Goal: Task Accomplishment & Management: Manage account settings

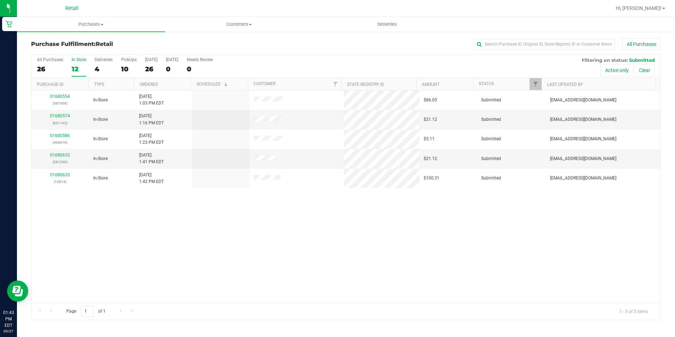
click at [243, 219] on div "01680554 (387300) In-Store 9/27/2025 1:03 PM EDT $86.05 Submitted aiqecomm@slat…" at bounding box center [345, 196] width 629 height 212
click at [82, 66] on div "12" at bounding box center [79, 69] width 14 height 8
click at [0, 0] on input "In Store 12" at bounding box center [0, 0] width 0 height 0
click at [79, 66] on div "5" at bounding box center [79, 69] width 14 height 8
click at [0, 0] on input "In Store 5" at bounding box center [0, 0] width 0 height 0
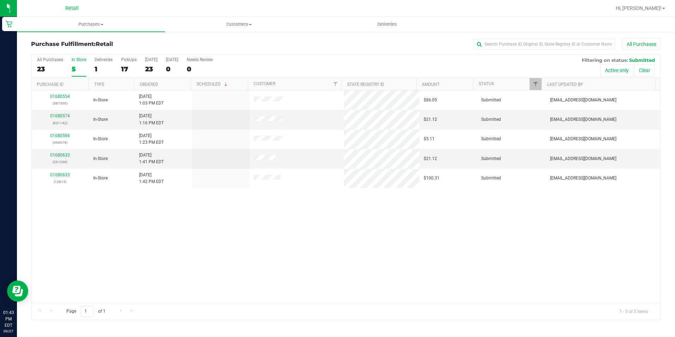
click at [79, 66] on div "5" at bounding box center [79, 69] width 14 height 8
click at [0, 0] on input "In Store 5" at bounding box center [0, 0] width 0 height 0
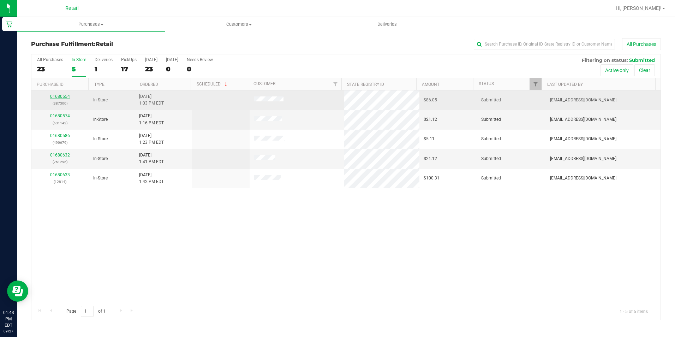
click at [64, 95] on link "01680554" at bounding box center [60, 96] width 20 height 5
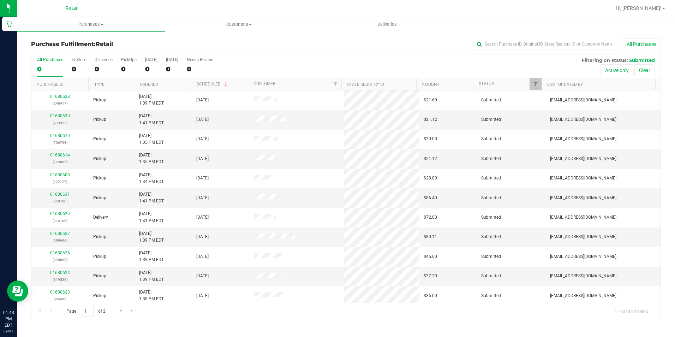
click at [70, 70] on div "All Purchases 0 In Store 0 Deliveries 0 PickUps 0 Today 0 Tomorrow 0 Needs Revi…" at bounding box center [345, 66] width 629 height 24
click at [72, 70] on div "0" at bounding box center [79, 69] width 14 height 8
click at [0, 0] on input "In Store 0" at bounding box center [0, 0] width 0 height 0
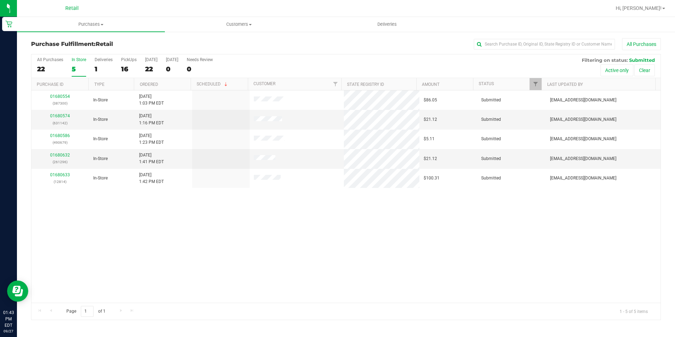
click at [177, 213] on div "01680554 (387300) In-Store 9/27/2025 1:03 PM EDT $86.05 Submitted aiqecomm@slat…" at bounding box center [345, 196] width 629 height 212
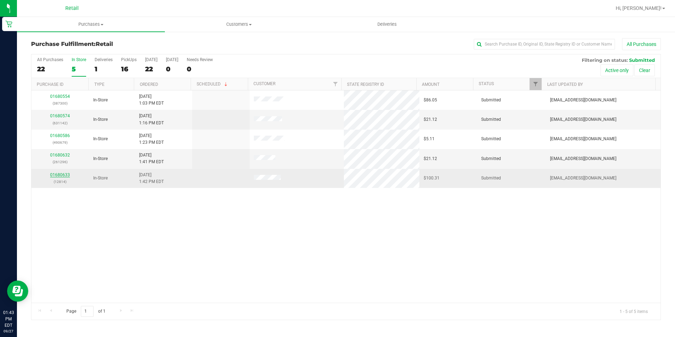
click at [55, 174] on link "01680633" at bounding box center [60, 174] width 20 height 5
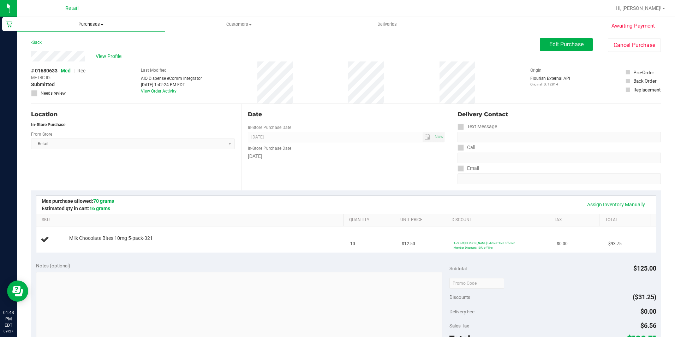
click at [82, 26] on span "Purchases" at bounding box center [91, 24] width 148 height 6
click at [77, 52] on li "Fulfillment" at bounding box center [91, 51] width 148 height 8
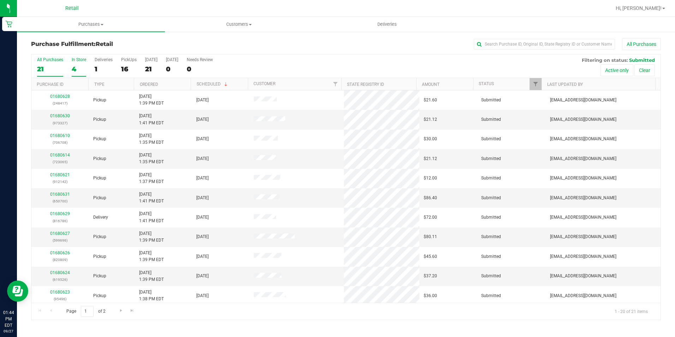
click at [75, 66] on div "4" at bounding box center [79, 69] width 14 height 8
click at [0, 0] on input "In Store 4" at bounding box center [0, 0] width 0 height 0
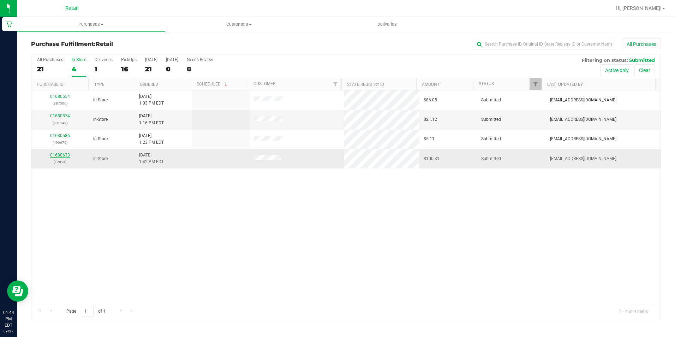
click at [56, 154] on link "01680633" at bounding box center [60, 155] width 20 height 5
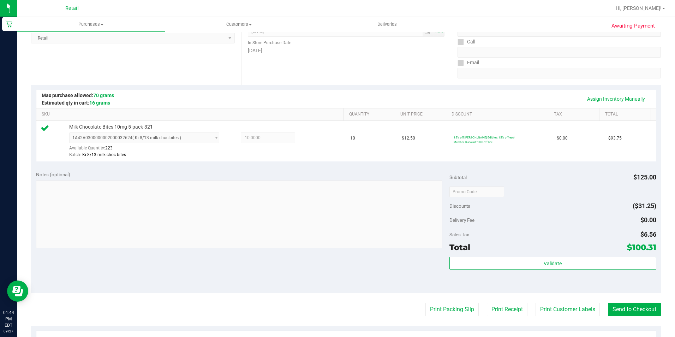
scroll to position [106, 0]
click at [633, 313] on button "Send to Checkout" at bounding box center [634, 308] width 53 height 13
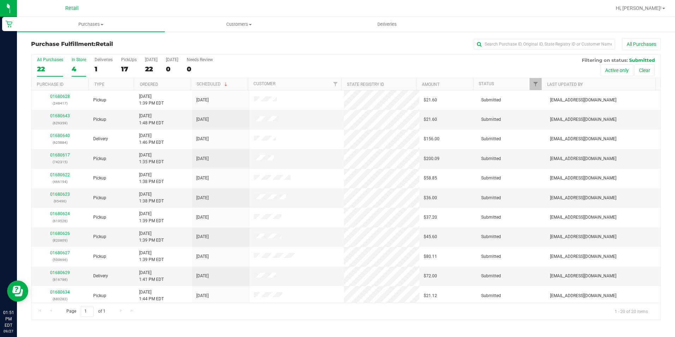
click at [74, 65] on div "4" at bounding box center [79, 69] width 14 height 8
click at [0, 0] on input "In Store 4" at bounding box center [0, 0] width 0 height 0
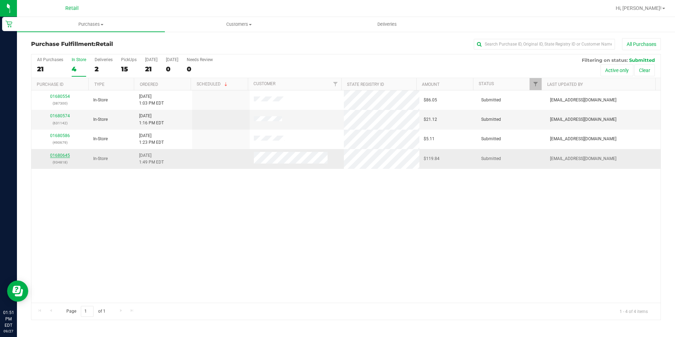
click at [67, 153] on link "01680645" at bounding box center [60, 155] width 20 height 5
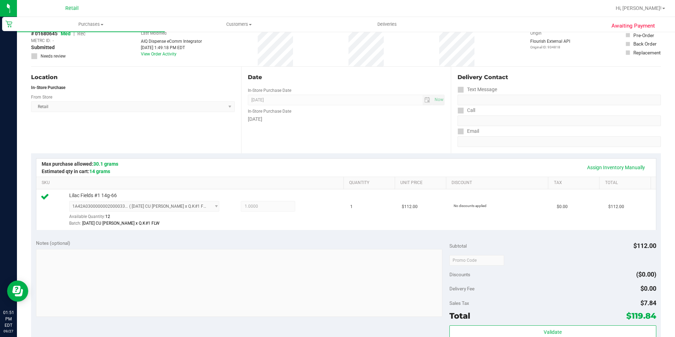
scroll to position [177, 0]
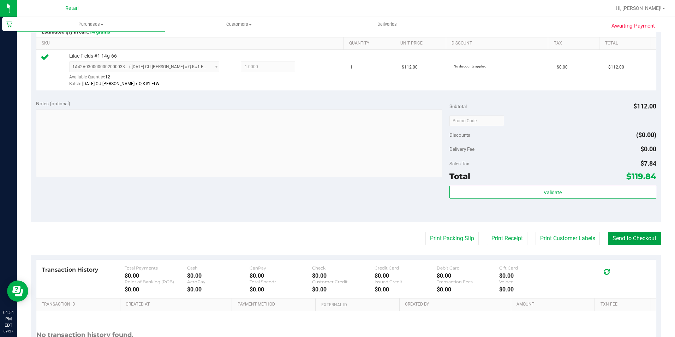
drag, startPoint x: 628, startPoint y: 234, endPoint x: 630, endPoint y: 228, distance: 6.5
click at [628, 234] on button "Send to Checkout" at bounding box center [634, 238] width 53 height 13
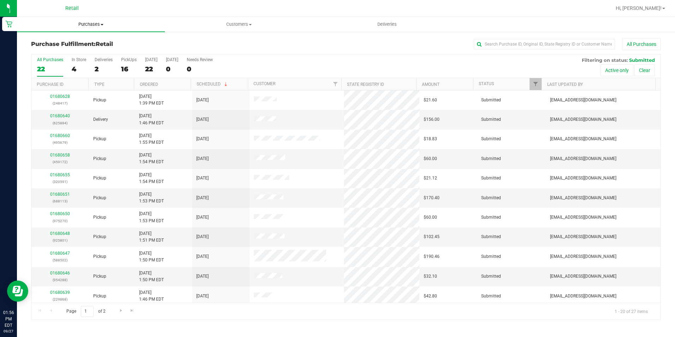
click at [94, 25] on span "Purchases" at bounding box center [91, 24] width 148 height 6
click at [91, 47] on li "Fulfillment" at bounding box center [91, 51] width 148 height 8
click at [77, 64] on label "In Store 9" at bounding box center [79, 66] width 14 height 19
click at [0, 0] on input "In Store 9" at bounding box center [0, 0] width 0 height 0
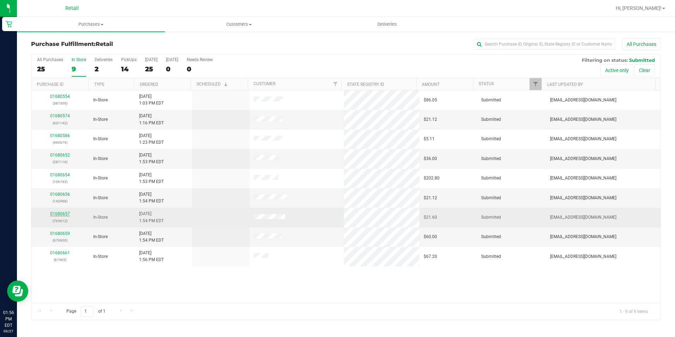
click at [64, 213] on link "01680657" at bounding box center [60, 213] width 20 height 5
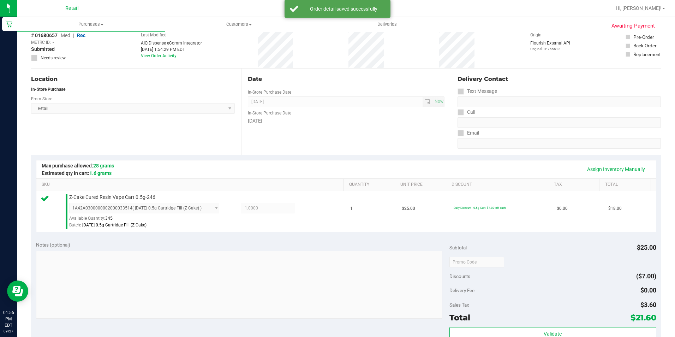
scroll to position [106, 0]
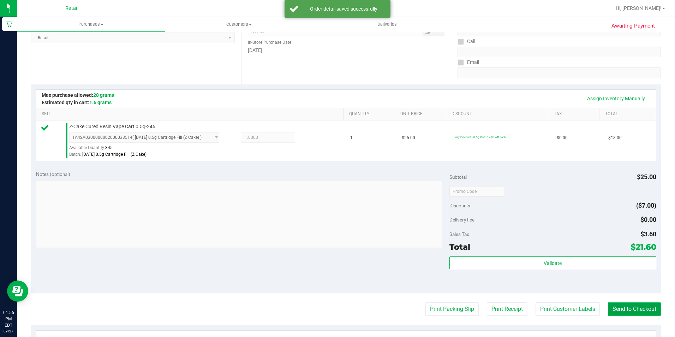
click at [627, 311] on button "Send to Checkout" at bounding box center [634, 308] width 53 height 13
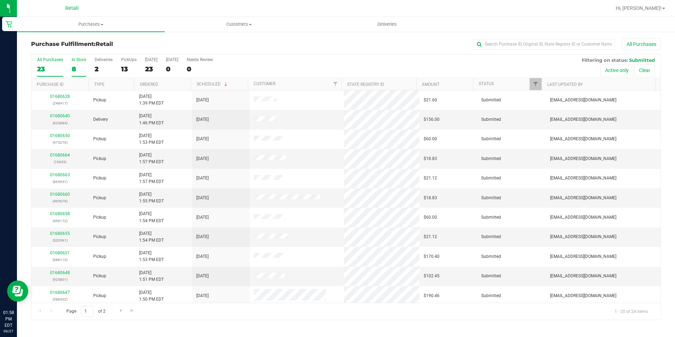
click at [81, 64] on label "In Store 8" at bounding box center [79, 66] width 14 height 19
click at [0, 0] on input "In Store 8" at bounding box center [0, 0] width 0 height 0
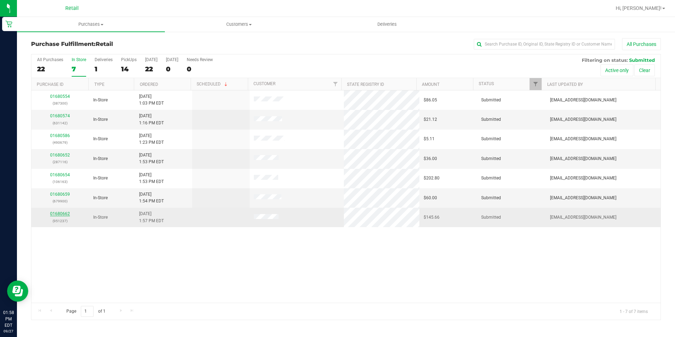
click at [59, 213] on link "01680662" at bounding box center [60, 213] width 20 height 5
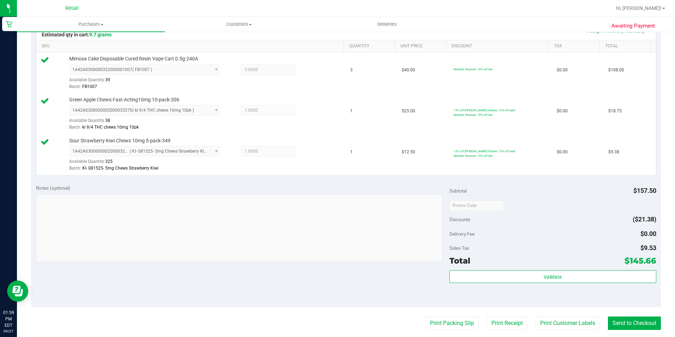
scroll to position [177, 0]
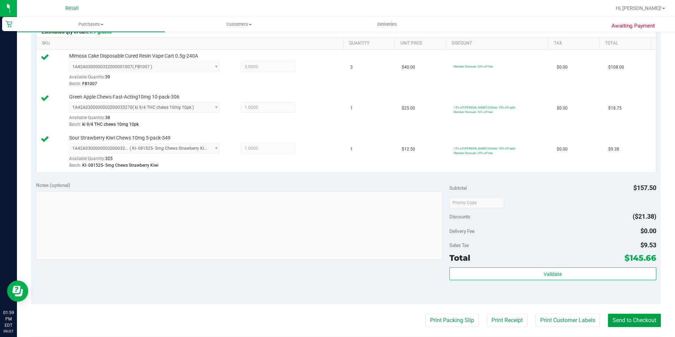
click at [628, 322] on button "Send to Checkout" at bounding box center [634, 320] width 53 height 13
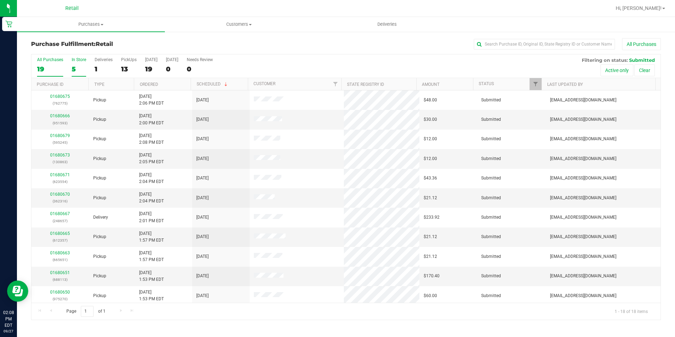
click at [81, 67] on div "5" at bounding box center [79, 69] width 14 height 8
click at [0, 0] on input "In Store 5" at bounding box center [0, 0] width 0 height 0
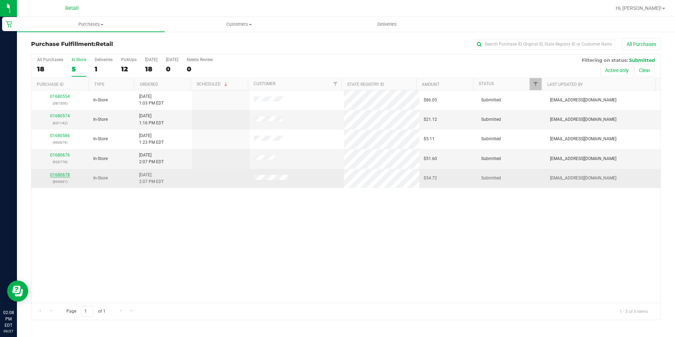
click at [69, 174] on link "01680678" at bounding box center [60, 174] width 20 height 5
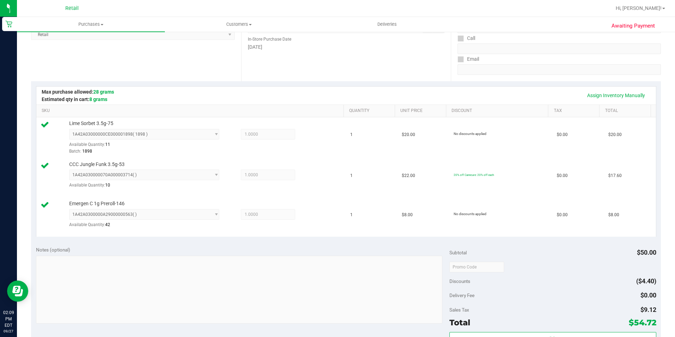
scroll to position [212, 0]
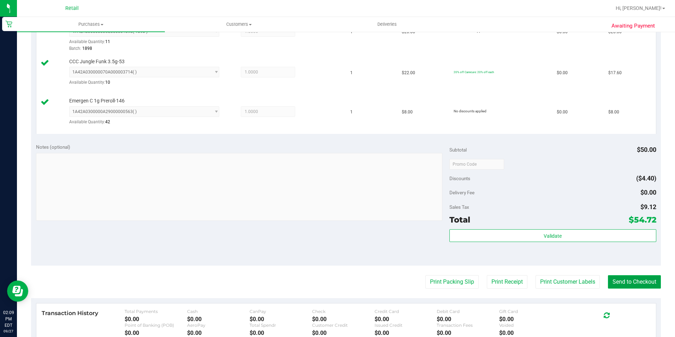
click at [622, 283] on button "Send to Checkout" at bounding box center [634, 281] width 53 height 13
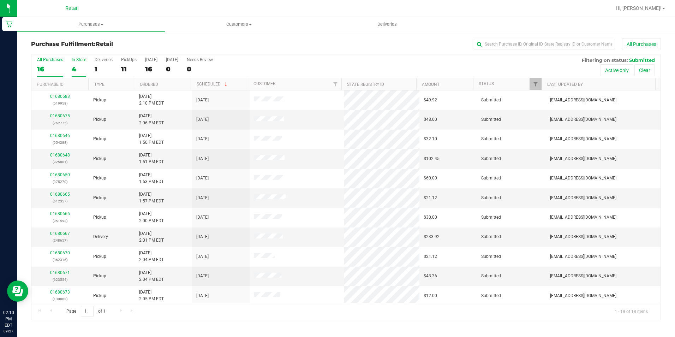
click at [78, 61] on div "In Store" at bounding box center [79, 59] width 14 height 5
click at [0, 0] on input "In Store 4" at bounding box center [0, 0] width 0 height 0
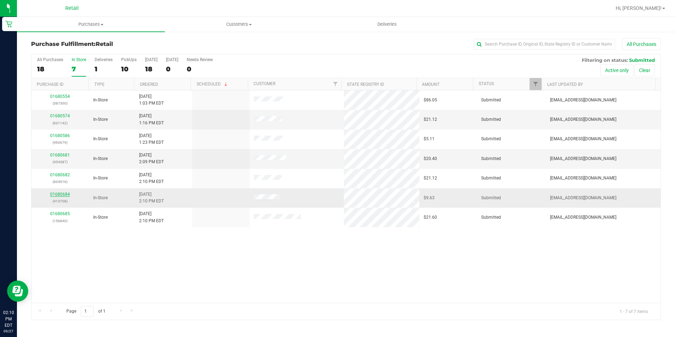
click at [64, 193] on link "01680684" at bounding box center [60, 194] width 20 height 5
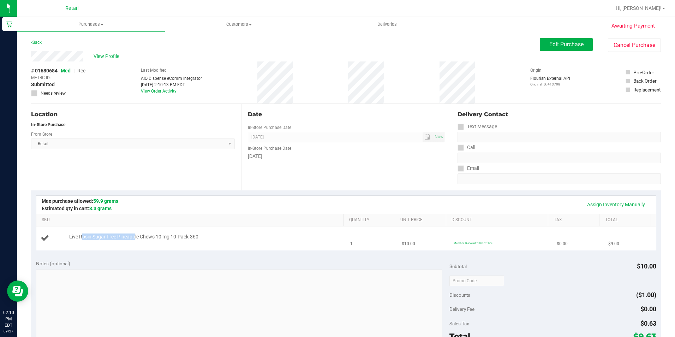
drag, startPoint x: 82, startPoint y: 238, endPoint x: 134, endPoint y: 240, distance: 52.7
click at [134, 240] on span "Live Rosin Sugar Free Pineapple Chews 10 mg 10-Pack-360" at bounding box center [133, 236] width 129 height 7
drag, startPoint x: 134, startPoint y: 240, endPoint x: 143, endPoint y: 252, distance: 14.7
click at [143, 252] on div "Assign Inventory Manually SKU Quantity Unit Price Discount Tax Total Live Rosin…" at bounding box center [346, 222] width 630 height 65
click at [89, 25] on span "Purchases" at bounding box center [91, 24] width 148 height 6
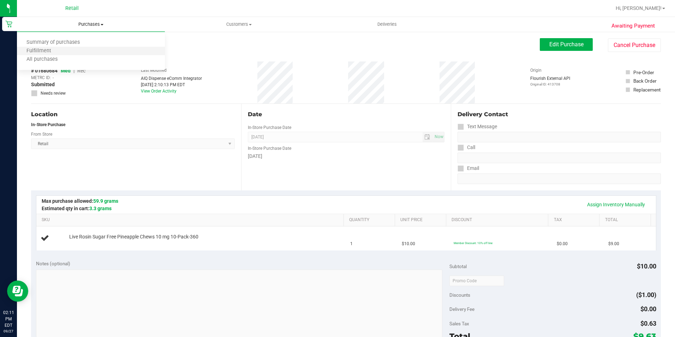
click at [64, 51] on li "Fulfillment" at bounding box center [91, 51] width 148 height 8
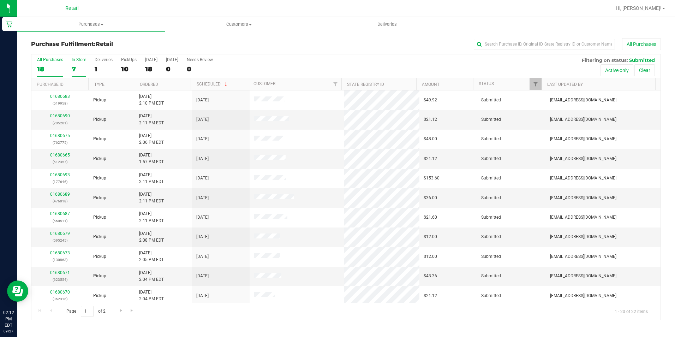
click at [76, 64] on label "In Store 7" at bounding box center [79, 66] width 14 height 19
click at [0, 0] on input "In Store 7" at bounding box center [0, 0] width 0 height 0
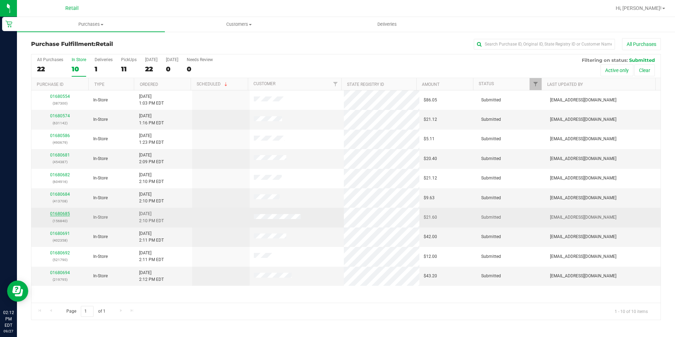
click at [64, 214] on link "01680685" at bounding box center [60, 213] width 20 height 5
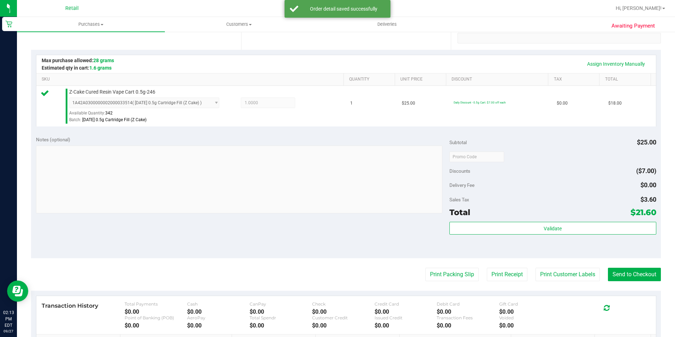
scroll to position [141, 0]
click at [649, 282] on purchase-details "Back Edit Purchase Cancel Purchase View Profile # 01680685 Med | Rec METRC ID: …" at bounding box center [346, 159] width 630 height 525
click at [650, 277] on button "Send to Checkout" at bounding box center [634, 273] width 53 height 13
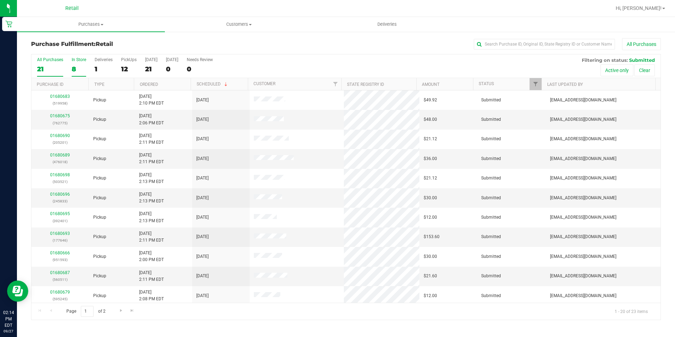
click at [80, 68] on div "8" at bounding box center [79, 69] width 14 height 8
click at [0, 0] on input "In Store 8" at bounding box center [0, 0] width 0 height 0
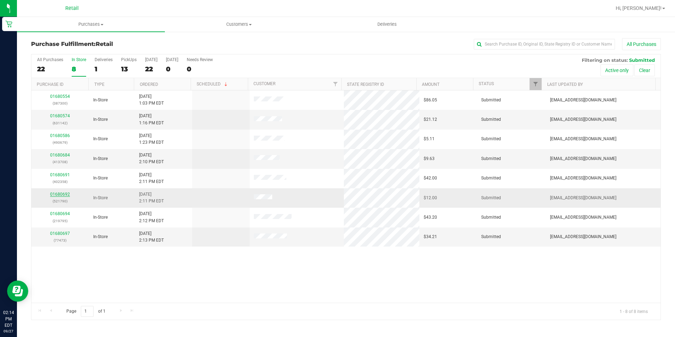
click at [63, 194] on link "01680692" at bounding box center [60, 194] width 20 height 5
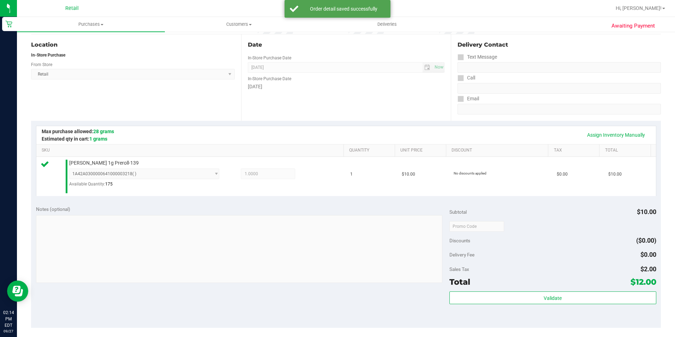
scroll to position [177, 0]
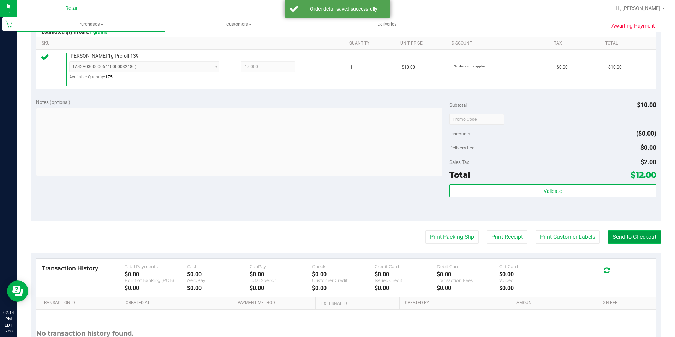
click at [614, 231] on button "Send to Checkout" at bounding box center [634, 236] width 53 height 13
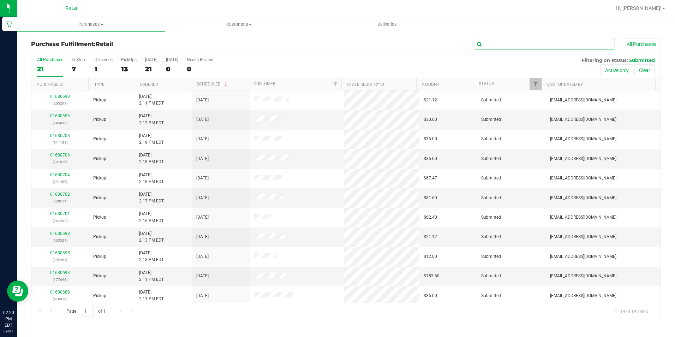
click at [505, 44] on input "text" at bounding box center [544, 44] width 141 height 11
click at [83, 59] on div "In Store" at bounding box center [79, 59] width 14 height 5
click at [0, 0] on input "In Store 7" at bounding box center [0, 0] width 0 height 0
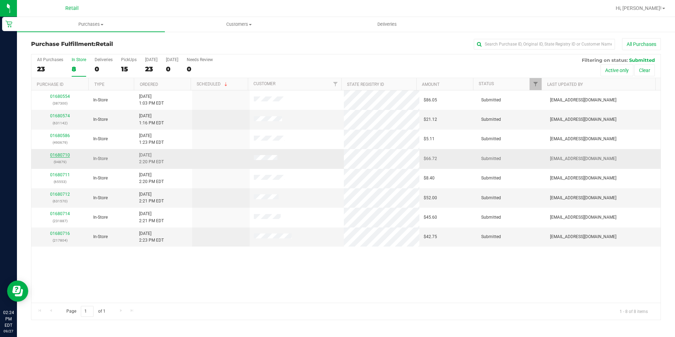
click at [62, 153] on link "01680710" at bounding box center [60, 155] width 20 height 5
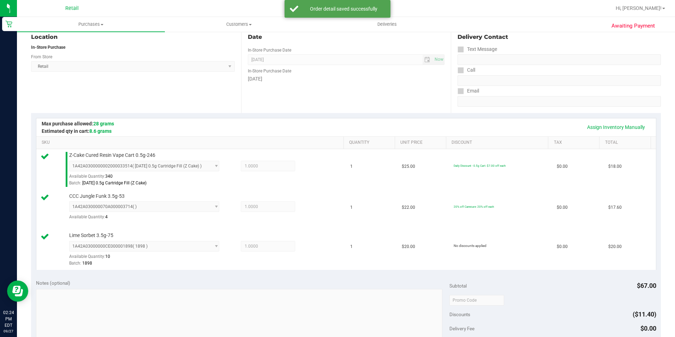
scroll to position [177, 0]
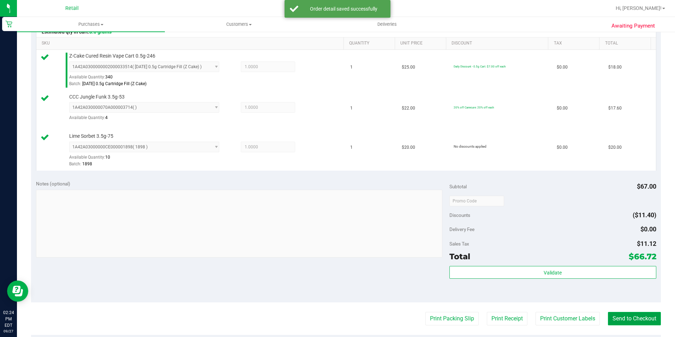
click at [648, 318] on button "Send to Checkout" at bounding box center [634, 318] width 53 height 13
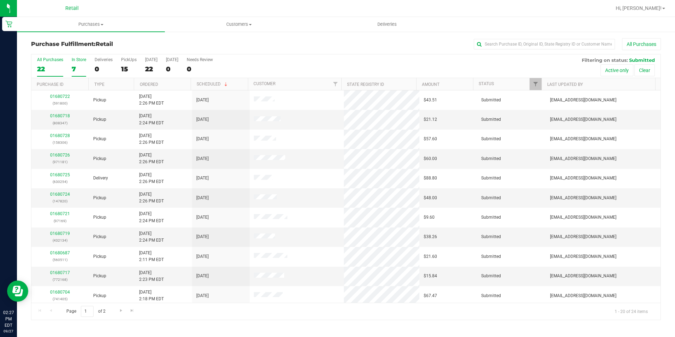
click at [76, 67] on div "7" at bounding box center [79, 69] width 14 height 8
click at [0, 0] on input "In Store 7" at bounding box center [0, 0] width 0 height 0
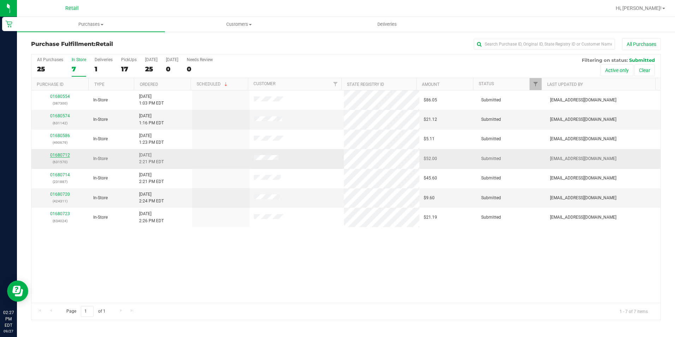
click at [66, 154] on link "01680712" at bounding box center [60, 155] width 20 height 5
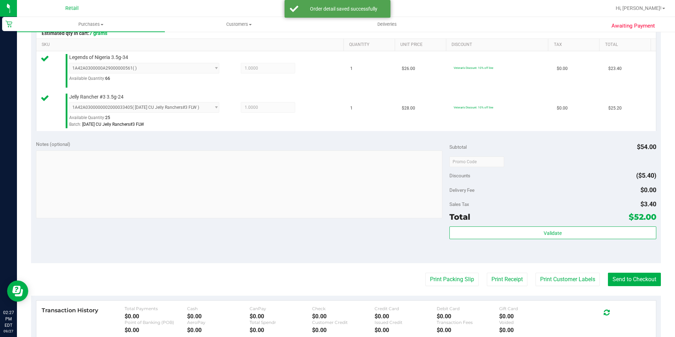
scroll to position [177, 0]
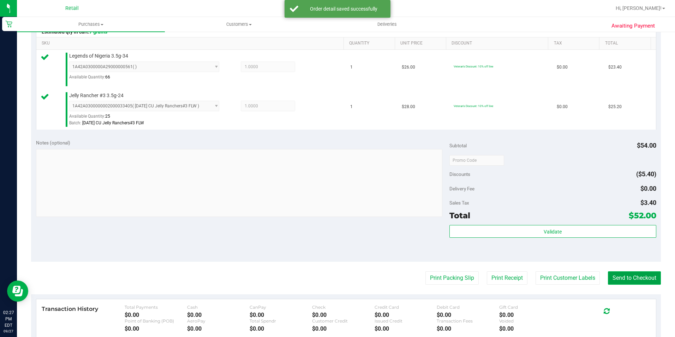
click at [636, 283] on button "Send to Checkout" at bounding box center [634, 277] width 53 height 13
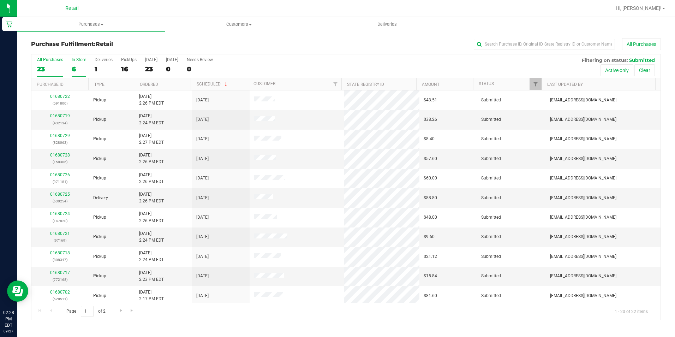
click at [79, 68] on div "6" at bounding box center [79, 69] width 14 height 8
click at [0, 0] on input "In Store 6" at bounding box center [0, 0] width 0 height 0
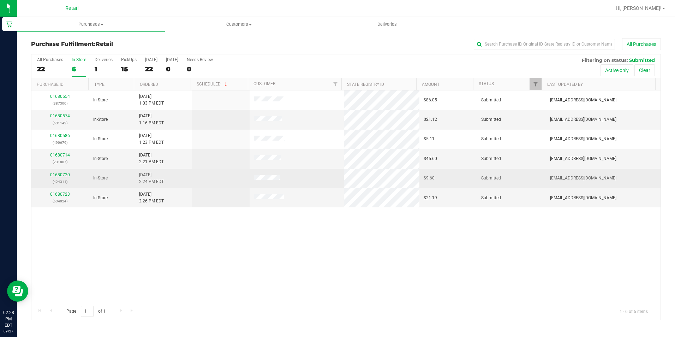
click at [66, 173] on link "01680720" at bounding box center [60, 174] width 20 height 5
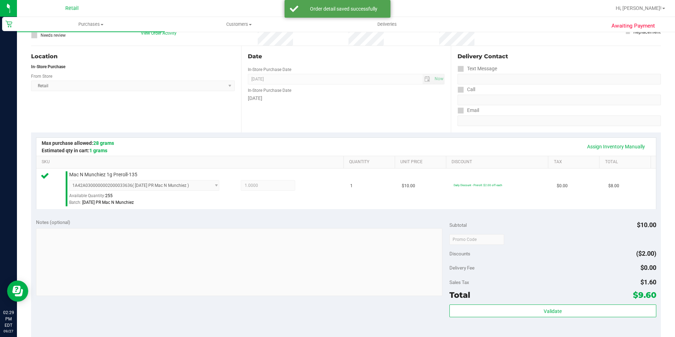
scroll to position [141, 0]
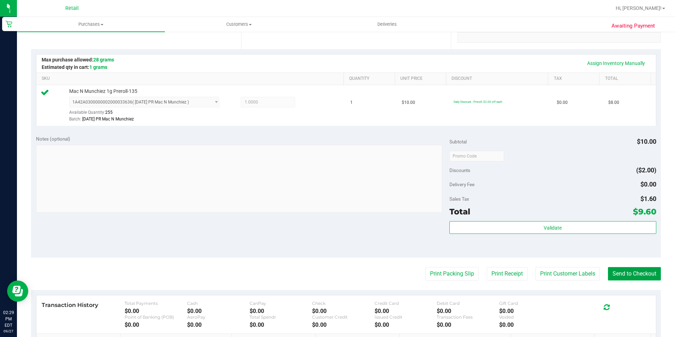
click at [633, 276] on button "Send to Checkout" at bounding box center [634, 273] width 53 height 13
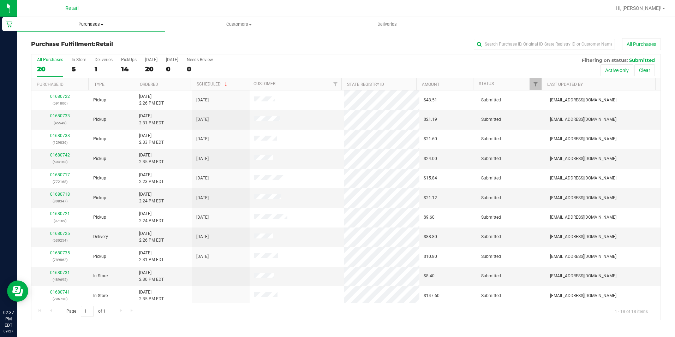
click at [95, 26] on span "Purchases" at bounding box center [91, 24] width 148 height 6
click at [233, 37] on div "Purchase Fulfillment: Retail All Purchases All Purchases 20 In Store 5 Deliveri…" at bounding box center [346, 179] width 658 height 296
click at [527, 46] on input "text" at bounding box center [544, 44] width 141 height 11
type input "steph"
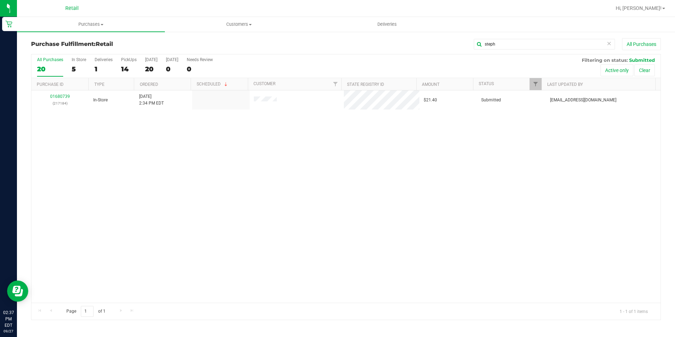
click at [207, 167] on div "01680739 (217184) In-Store 9/27/2025 2:34 PM EDT $21.40 Submitted aiqecomm@slat…" at bounding box center [345, 196] width 629 height 212
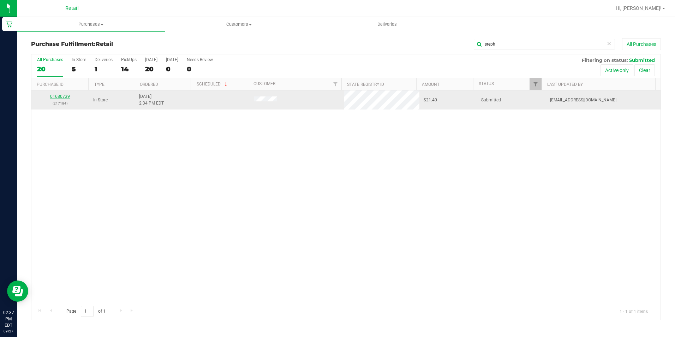
click at [59, 95] on link "01680739" at bounding box center [60, 96] width 20 height 5
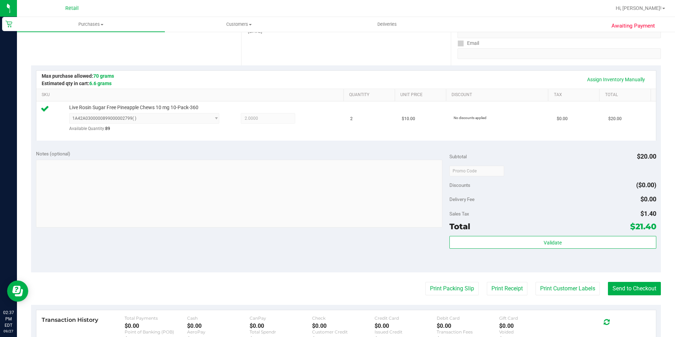
scroll to position [141, 0]
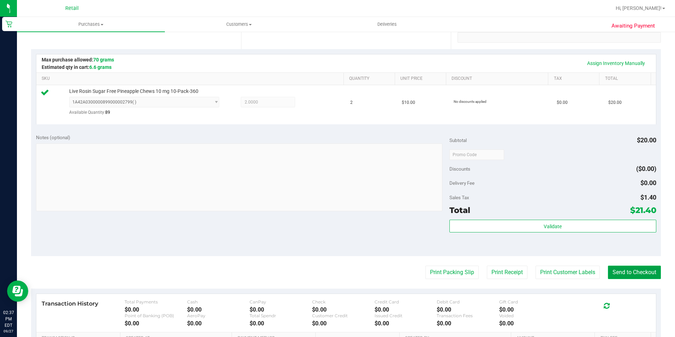
click at [634, 267] on button "Send to Checkout" at bounding box center [634, 272] width 53 height 13
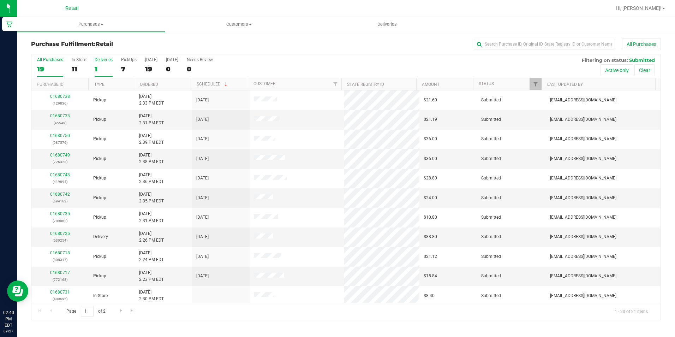
click at [101, 65] on div "1" at bounding box center [104, 69] width 18 height 8
click at [0, 0] on input "Deliveries 1" at bounding box center [0, 0] width 0 height 0
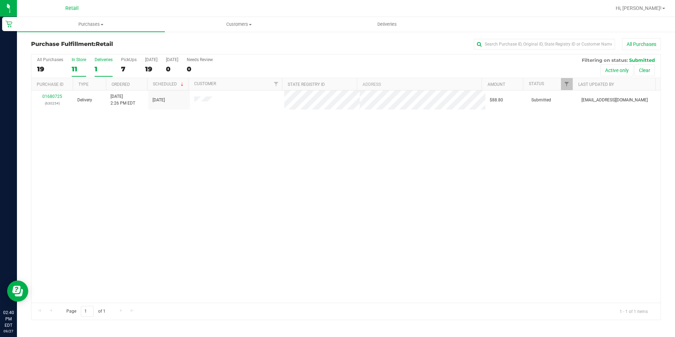
click at [77, 70] on div "11" at bounding box center [79, 69] width 14 height 8
click at [0, 0] on input "In Store 11" at bounding box center [0, 0] width 0 height 0
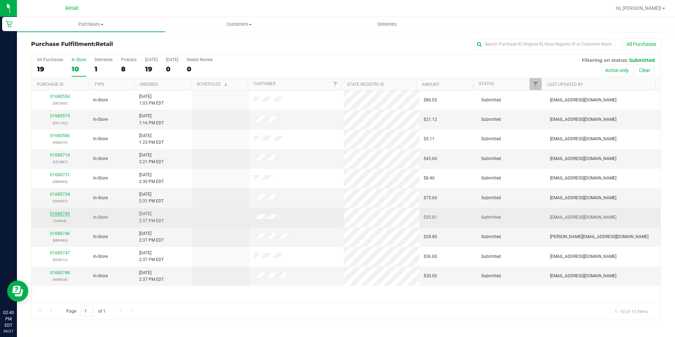
click at [62, 211] on link "01680745" at bounding box center [60, 213] width 20 height 5
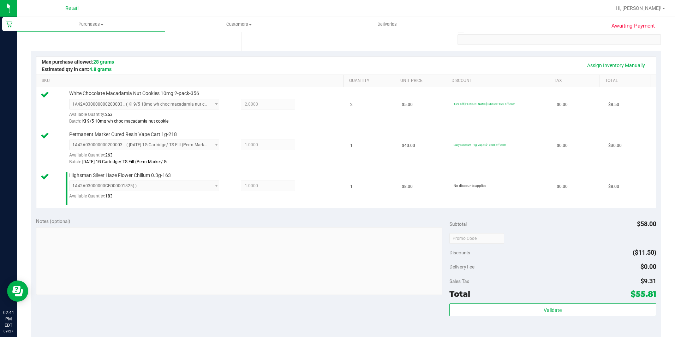
scroll to position [212, 0]
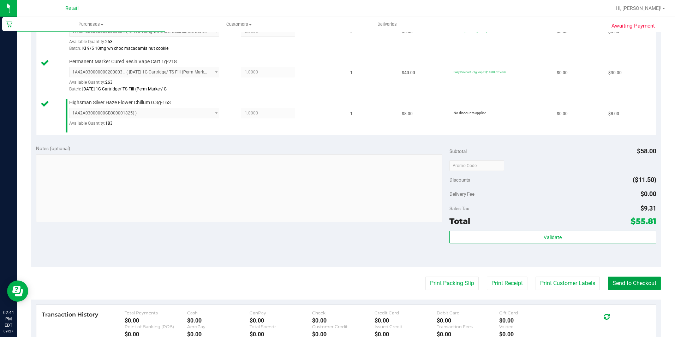
click at [637, 277] on button "Send to Checkout" at bounding box center [634, 283] width 53 height 13
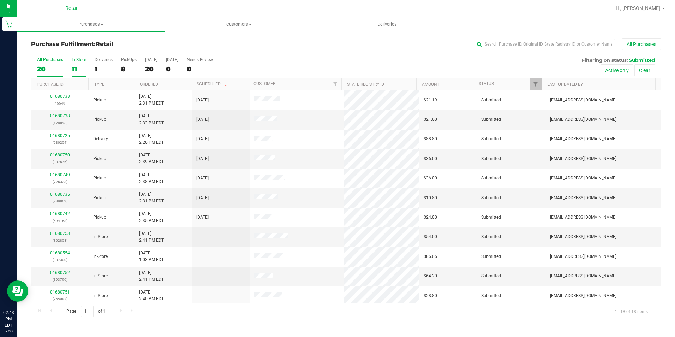
click at [81, 69] on div "11" at bounding box center [79, 69] width 14 height 8
click at [0, 0] on input "In Store 11" at bounding box center [0, 0] width 0 height 0
click at [61, 272] on link "01680752" at bounding box center [60, 272] width 20 height 5
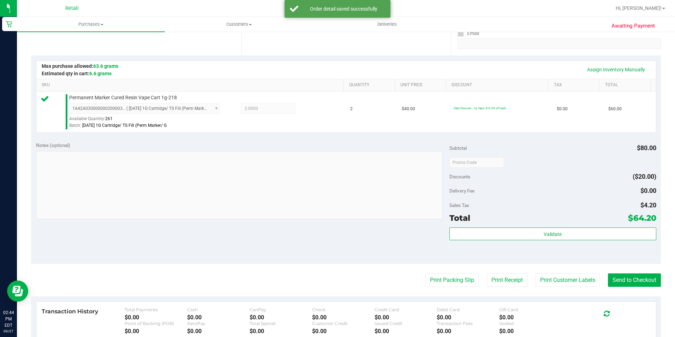
scroll to position [141, 0]
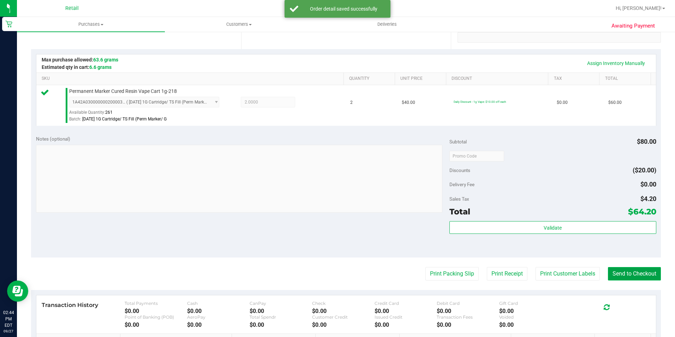
click at [613, 276] on button "Send to Checkout" at bounding box center [634, 273] width 53 height 13
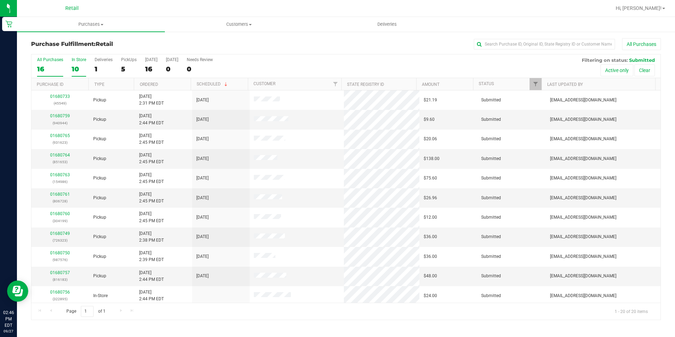
click at [84, 66] on div "10" at bounding box center [79, 69] width 14 height 8
click at [0, 0] on input "In Store 10" at bounding box center [0, 0] width 0 height 0
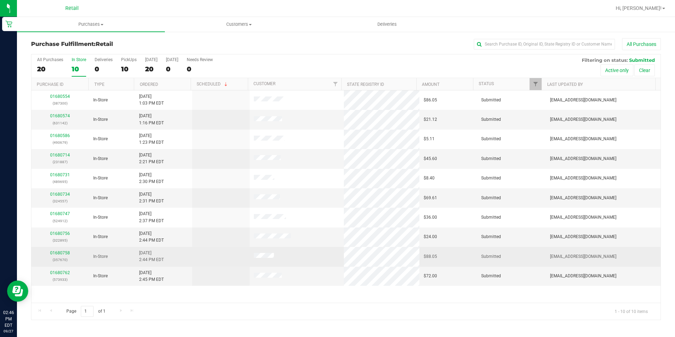
click at [50, 253] on div "01680758 (357670)" at bounding box center [60, 256] width 49 height 13
click at [55, 253] on link "01680758" at bounding box center [60, 252] width 20 height 5
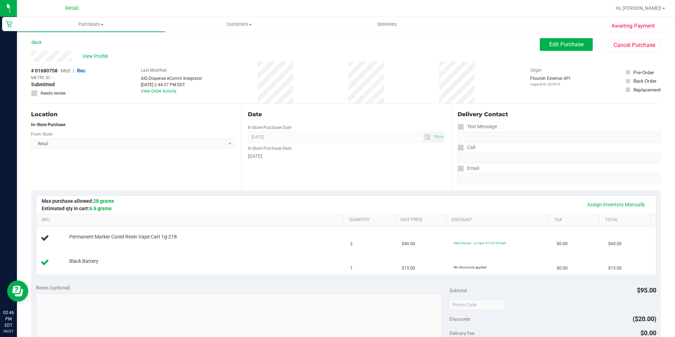
drag, startPoint x: 292, startPoint y: 83, endPoint x: 297, endPoint y: 85, distance: 5.4
click at [297, 85] on div "# 01680758 Med | Rec METRC ID: - Submitted Needs review Last Modified AIQ Dispe…" at bounding box center [346, 82] width 630 height 42
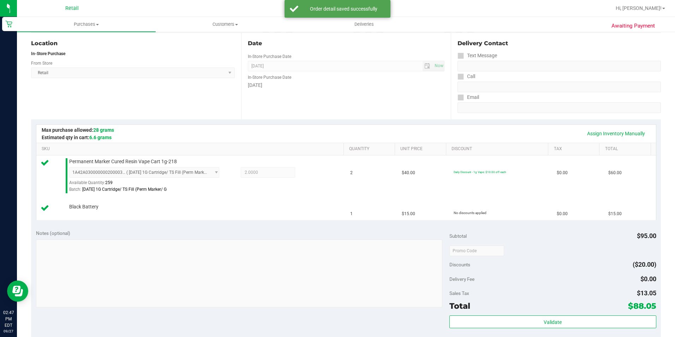
scroll to position [177, 0]
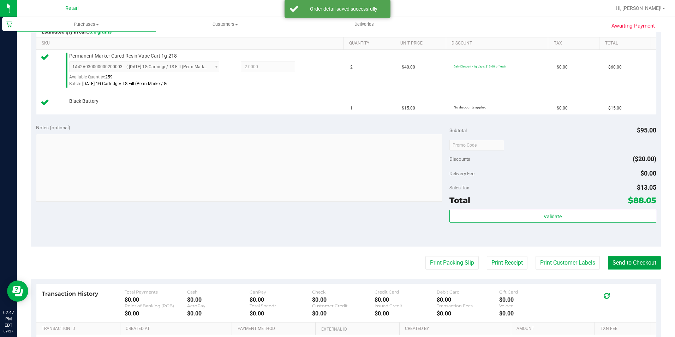
click at [638, 268] on button "Send to Checkout" at bounding box center [634, 262] width 53 height 13
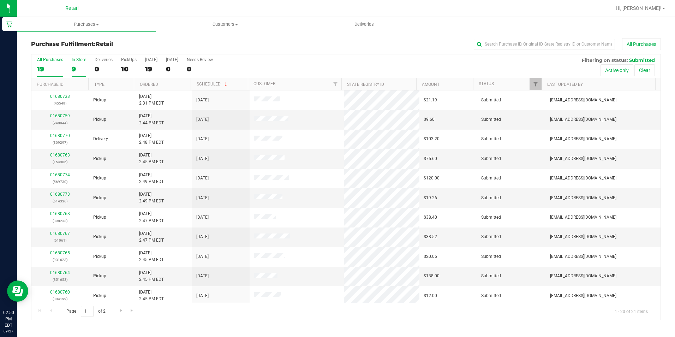
click at [77, 65] on div "9" at bounding box center [79, 69] width 14 height 8
click at [0, 0] on input "In Store 9" at bounding box center [0, 0] width 0 height 0
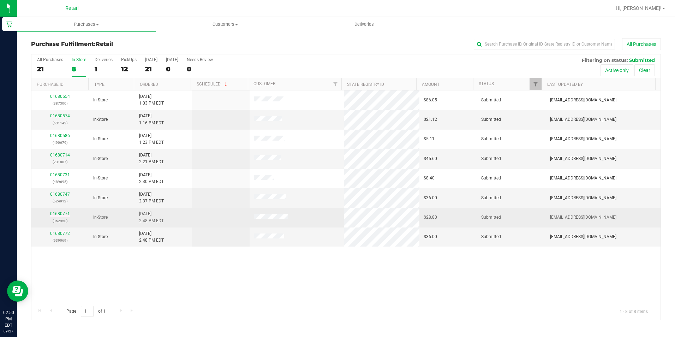
click at [64, 215] on link "01680771" at bounding box center [60, 213] width 20 height 5
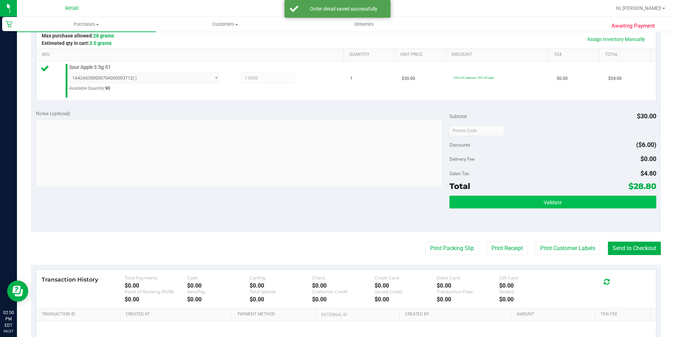
scroll to position [177, 0]
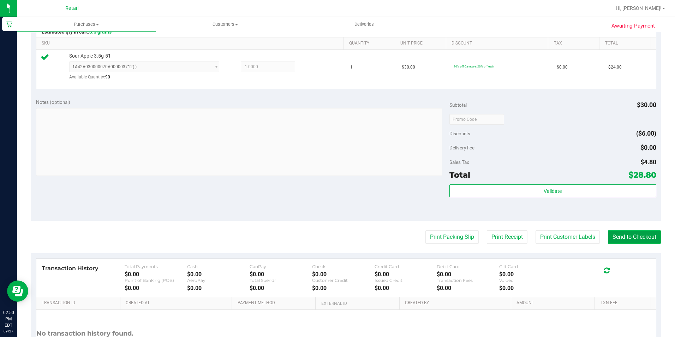
click at [642, 233] on button "Send to Checkout" at bounding box center [634, 236] width 53 height 13
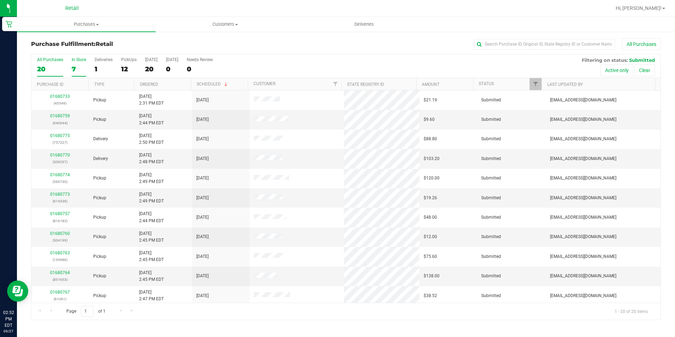
click at [72, 62] on div "In Store" at bounding box center [79, 59] width 14 height 5
click at [0, 0] on input "In Store 7" at bounding box center [0, 0] width 0 height 0
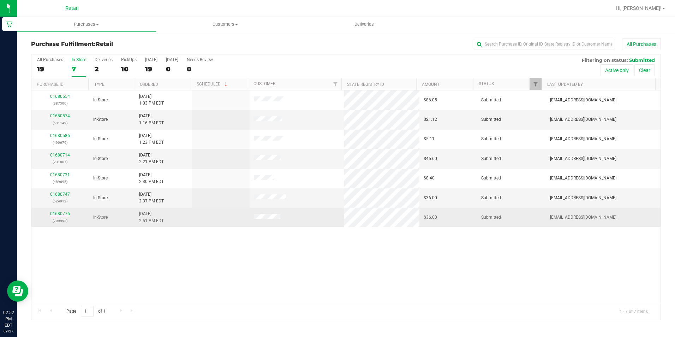
click at [59, 214] on link "01680776" at bounding box center [60, 213] width 20 height 5
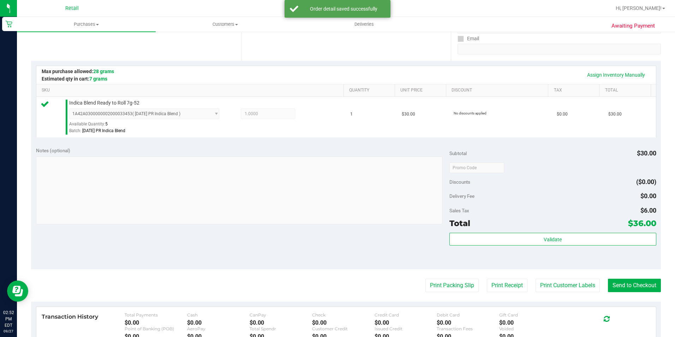
scroll to position [141, 0]
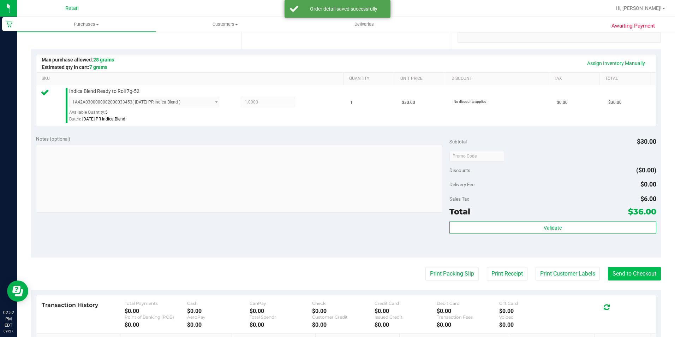
drag, startPoint x: 620, startPoint y: 263, endPoint x: 620, endPoint y: 271, distance: 7.4
click at [620, 269] on purchase-details "Back Edit Purchase Cancel Purchase View Profile # 01680776 Med | Rec METRC ID: …" at bounding box center [346, 159] width 630 height 525
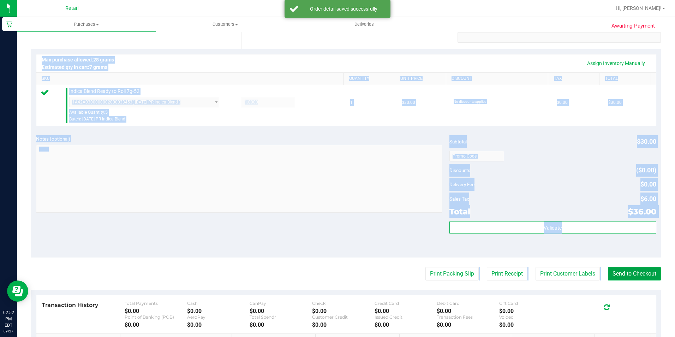
drag, startPoint x: 620, startPoint y: 271, endPoint x: 612, endPoint y: 274, distance: 8.7
click at [620, 273] on button "Send to Checkout" at bounding box center [634, 273] width 53 height 13
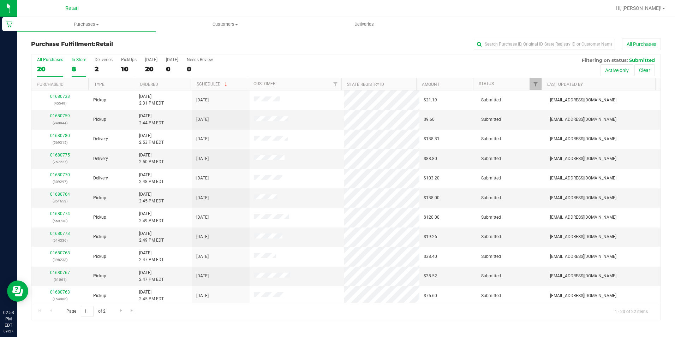
click at [72, 67] on div "8" at bounding box center [79, 69] width 14 height 8
click at [0, 0] on input "In Store 8" at bounding box center [0, 0] width 0 height 0
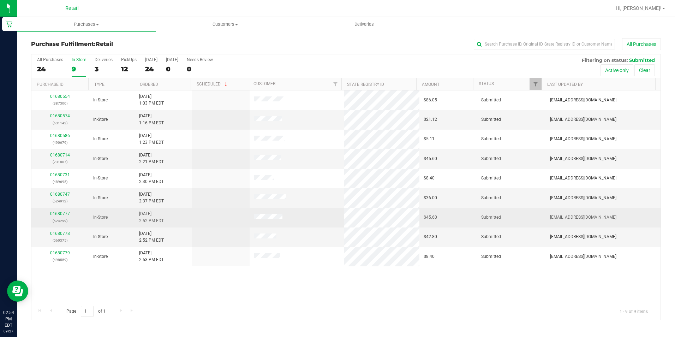
click at [63, 213] on link "01680777" at bounding box center [60, 213] width 20 height 5
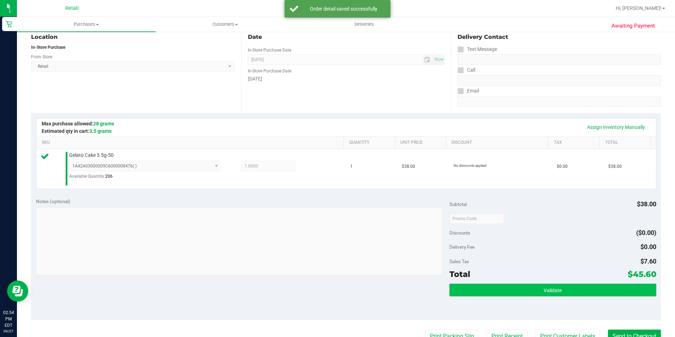
scroll to position [106, 0]
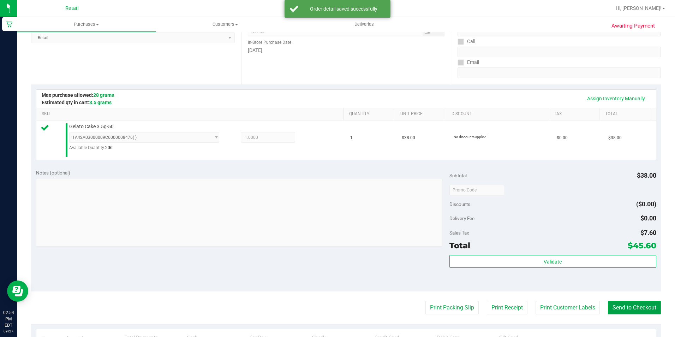
click at [616, 308] on button "Send to Checkout" at bounding box center [634, 307] width 53 height 13
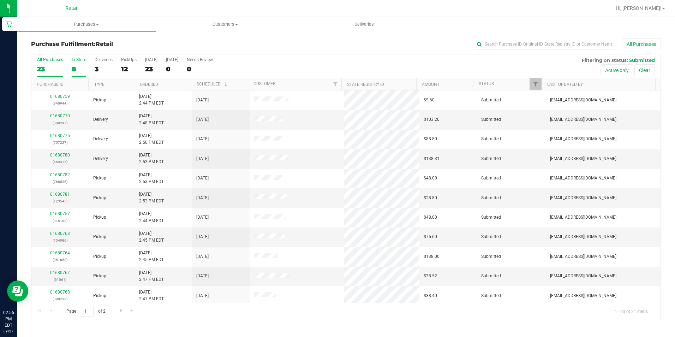
click at [74, 63] on label "In Store 8" at bounding box center [79, 66] width 14 height 19
click at [0, 0] on input "In Store 8" at bounding box center [0, 0] width 0 height 0
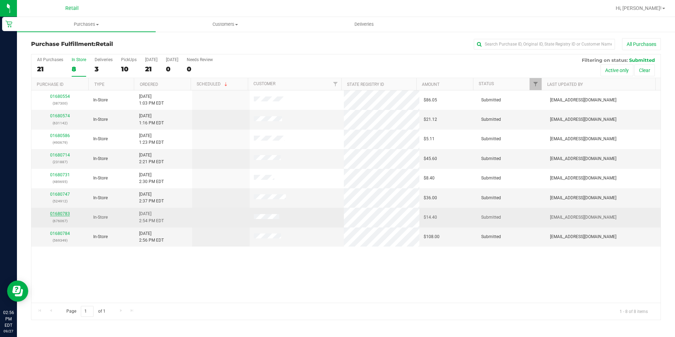
click at [64, 213] on link "01680783" at bounding box center [60, 213] width 20 height 5
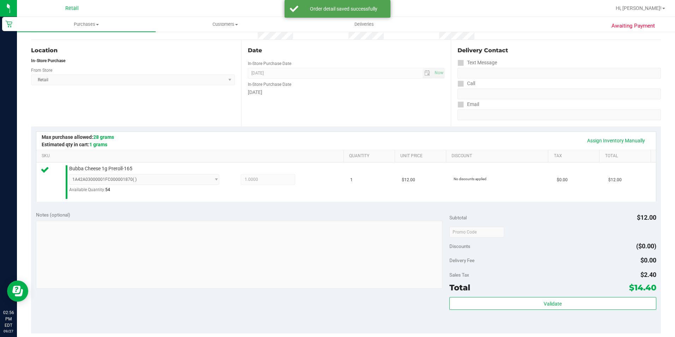
scroll to position [141, 0]
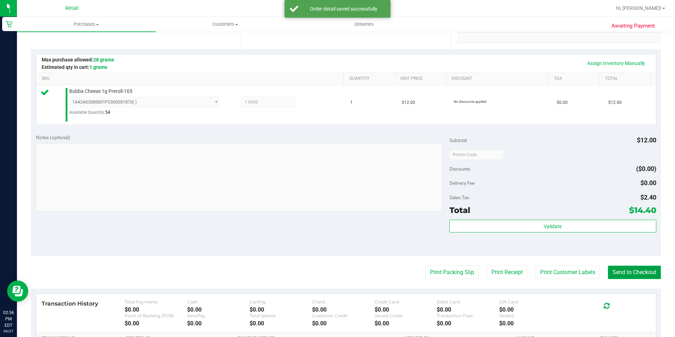
click at [620, 272] on button "Send to Checkout" at bounding box center [634, 272] width 53 height 13
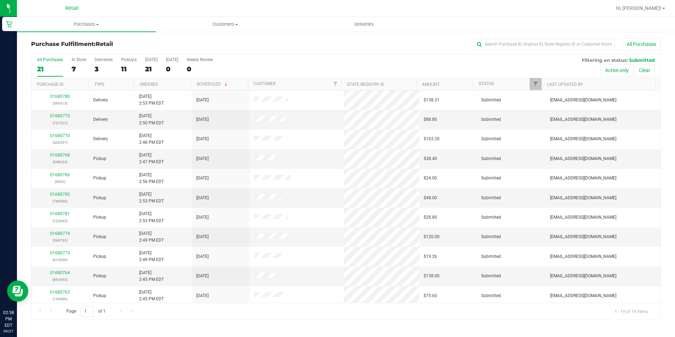
click at [63, 69] on div "21" at bounding box center [50, 69] width 26 height 8
click at [0, 0] on input "All Purchases 21" at bounding box center [0, 0] width 0 height 0
click at [72, 67] on div "7" at bounding box center [79, 69] width 14 height 8
click at [0, 0] on input "In Store 7" at bounding box center [0, 0] width 0 height 0
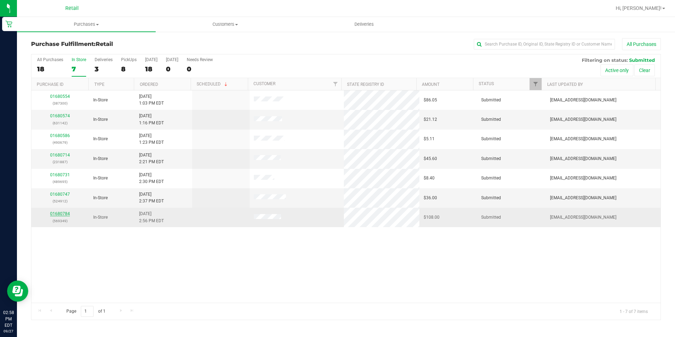
click at [60, 214] on link "01680784" at bounding box center [60, 213] width 20 height 5
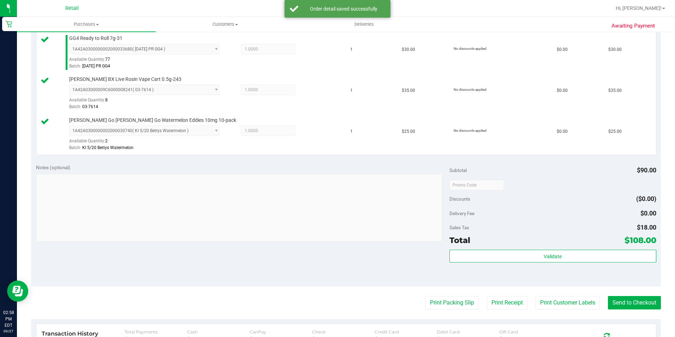
scroll to position [212, 0]
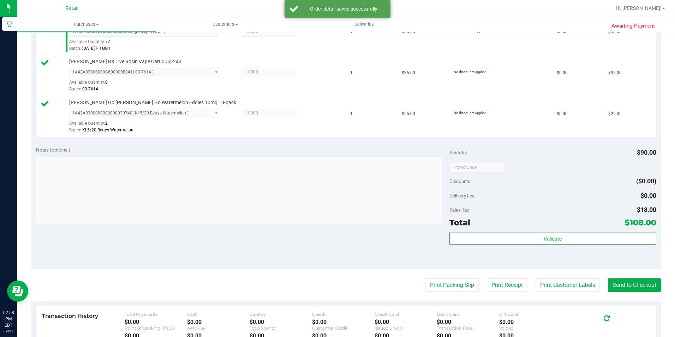
click at [641, 292] on purchase-details "Back Edit Purchase Cancel Purchase View Profile # 01680784 Med | Rec METRC ID: …" at bounding box center [346, 129] width 630 height 607
click at [646, 279] on button "Send to Checkout" at bounding box center [634, 284] width 53 height 13
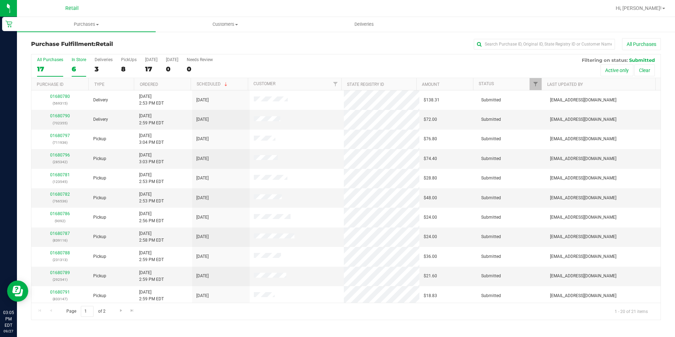
click at [79, 63] on label "In Store 6" at bounding box center [79, 66] width 14 height 19
click at [0, 0] on input "In Store 6" at bounding box center [0, 0] width 0 height 0
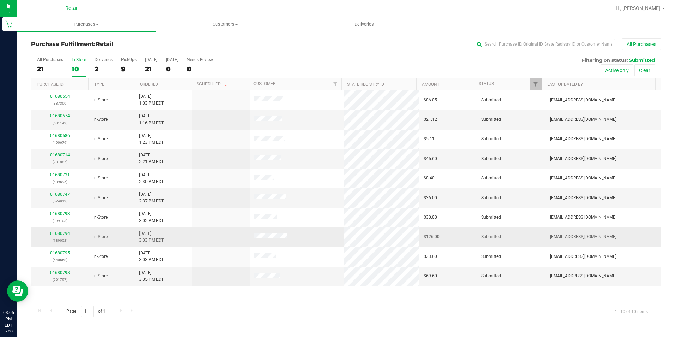
click at [60, 235] on link "01680794" at bounding box center [60, 233] width 20 height 5
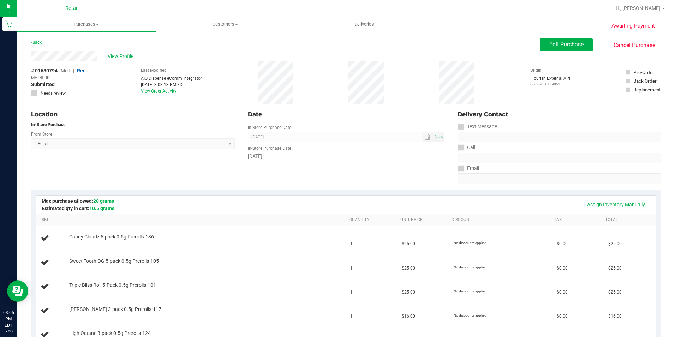
drag, startPoint x: 253, startPoint y: 74, endPoint x: 304, endPoint y: 84, distance: 51.7
click at [304, 84] on div "# 01680794 Med | Rec METRC ID: - Submitted Needs review Last Modified AIQ Dispe…" at bounding box center [346, 82] width 630 height 42
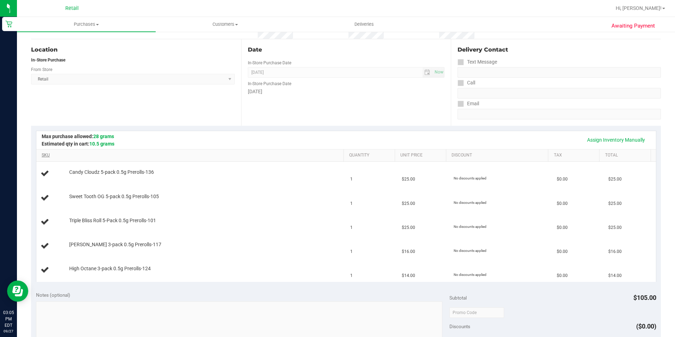
scroll to position [71, 0]
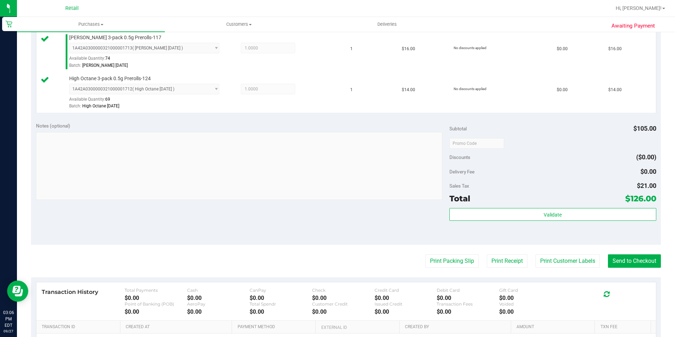
scroll to position [318, 0]
drag, startPoint x: 608, startPoint y: 258, endPoint x: 602, endPoint y: 259, distance: 6.1
click at [608, 258] on button "Send to Checkout" at bounding box center [634, 260] width 53 height 13
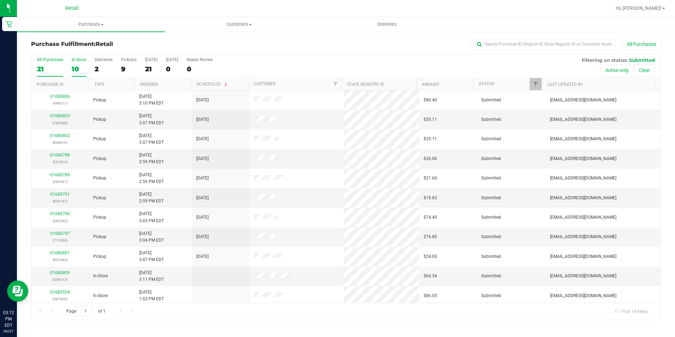
click at [73, 69] on div "10" at bounding box center [79, 69] width 14 height 8
click at [0, 0] on input "In Store 10" at bounding box center [0, 0] width 0 height 0
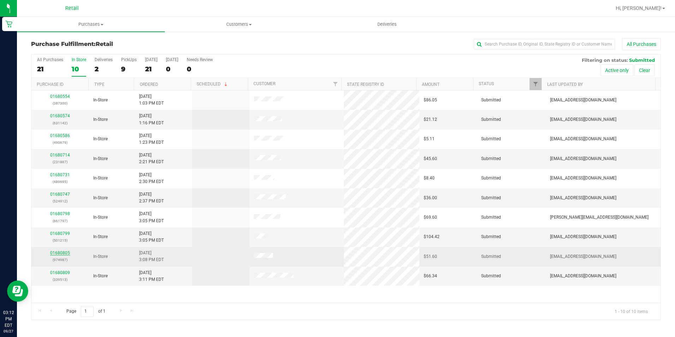
click at [61, 253] on link "01680805" at bounding box center [60, 252] width 20 height 5
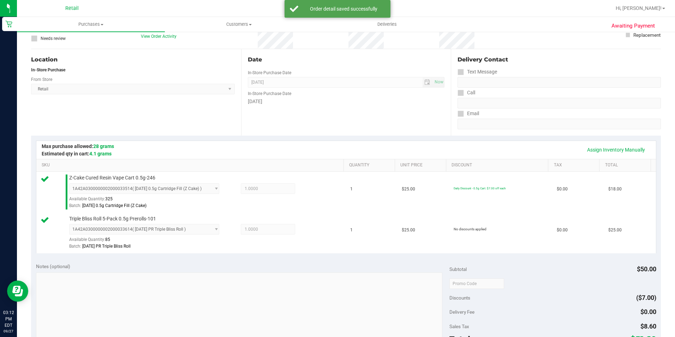
scroll to position [141, 0]
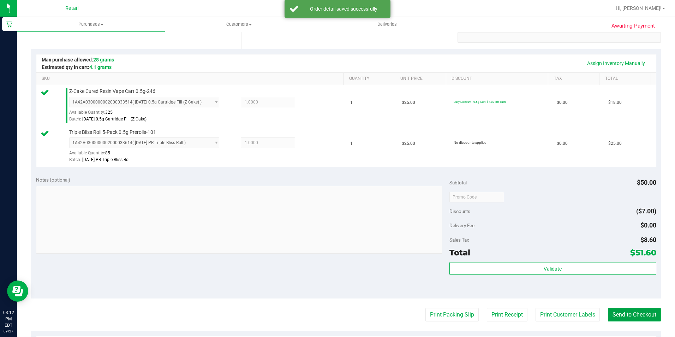
click at [641, 311] on button "Send to Checkout" at bounding box center [634, 314] width 53 height 13
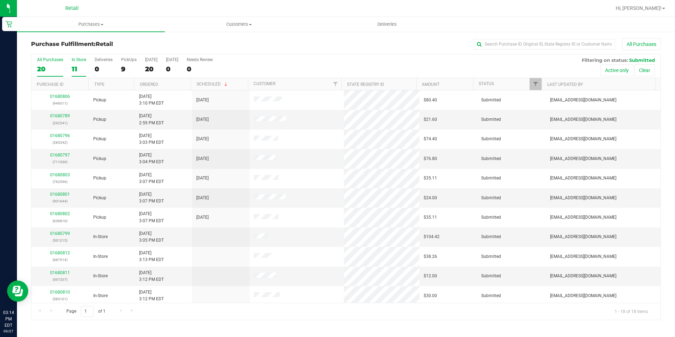
click at [79, 69] on div "11" at bounding box center [79, 69] width 14 height 8
click at [0, 0] on input "In Store 11" at bounding box center [0, 0] width 0 height 0
click at [546, 44] on input "text" at bounding box center [544, 44] width 141 height 11
type input "mike"
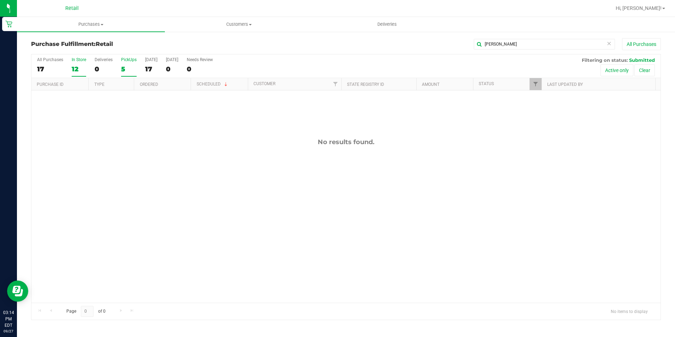
click at [126, 67] on div "5" at bounding box center [129, 69] width 16 height 8
click at [0, 0] on input "PickUps 5" at bounding box center [0, 0] width 0 height 0
click at [545, 40] on input "mike" at bounding box center [544, 44] width 141 height 11
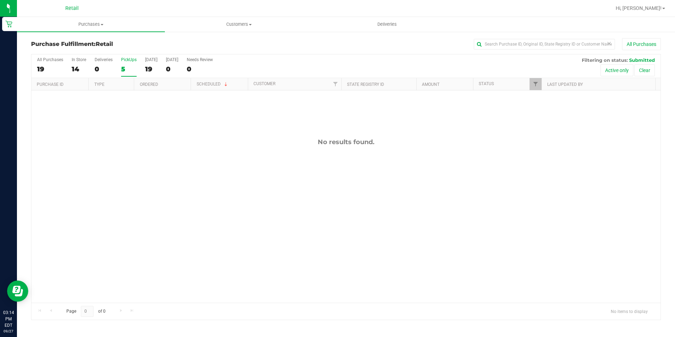
click at [124, 65] on div "5" at bounding box center [129, 69] width 16 height 8
click at [0, 0] on input "PickUps 5" at bounding box center [0, 0] width 0 height 0
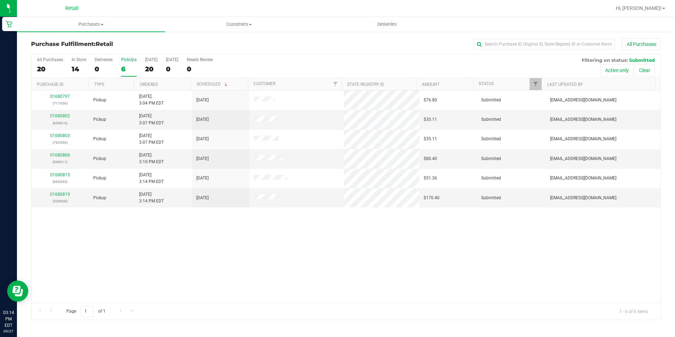
click at [296, 36] on div "Purchase Fulfillment: Retail All Purchases All Purchases 20 In Store 14 Deliver…" at bounding box center [346, 179] width 658 height 296
click at [81, 68] on div "14" at bounding box center [79, 69] width 14 height 8
click at [0, 0] on input "In Store 14" at bounding box center [0, 0] width 0 height 0
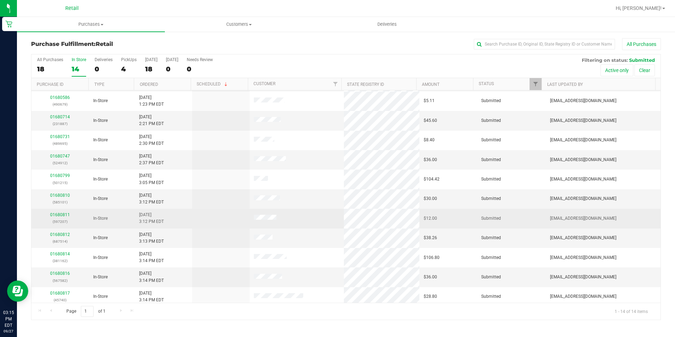
scroll to position [26, 0]
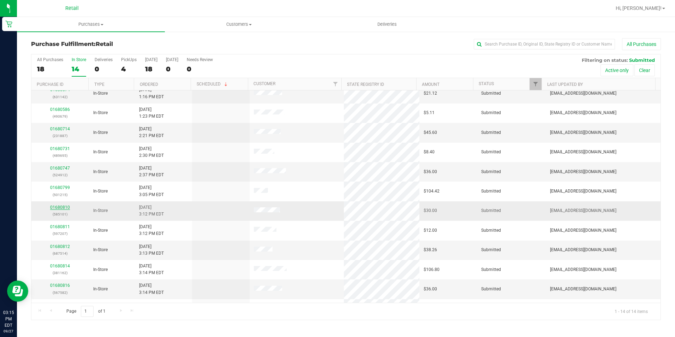
click at [65, 209] on link "01680810" at bounding box center [60, 207] width 20 height 5
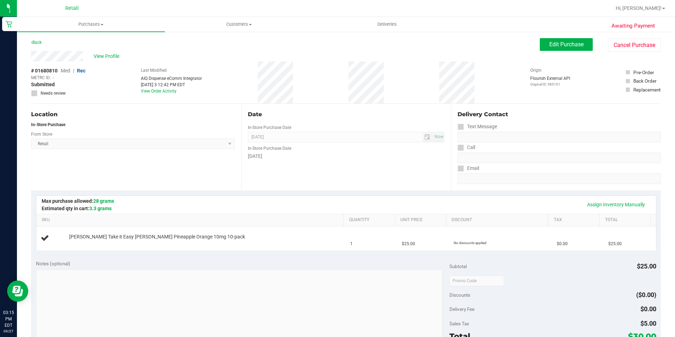
click at [309, 78] on div "# 01680810 Med | Rec METRC ID: - Submitted Needs review Last Modified AIQ Dispe…" at bounding box center [346, 82] width 630 height 42
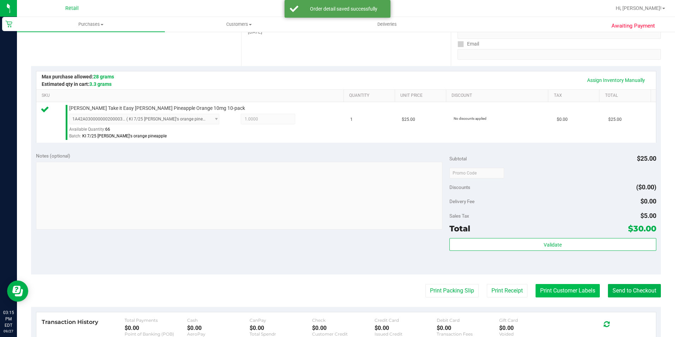
scroll to position [141, 0]
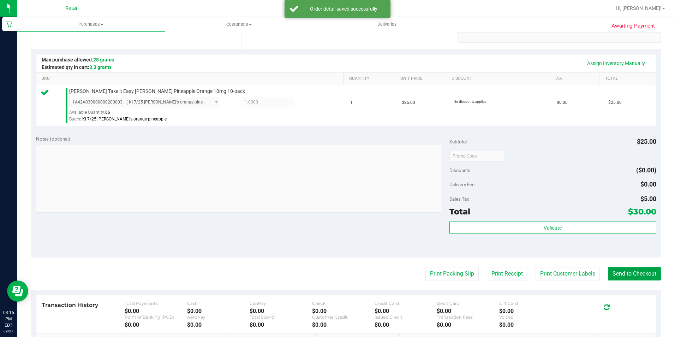
click at [608, 269] on button "Send to Checkout" at bounding box center [634, 273] width 53 height 13
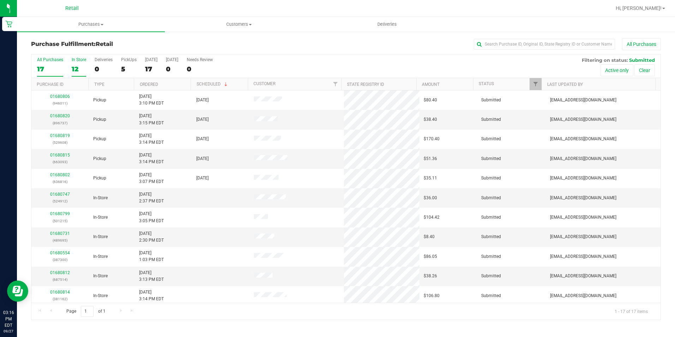
click at [79, 70] on div "12" at bounding box center [79, 69] width 14 height 8
click at [0, 0] on input "In Store 12" at bounding box center [0, 0] width 0 height 0
click at [74, 70] on div "13" at bounding box center [79, 69] width 14 height 8
click at [0, 0] on input "In Store 13" at bounding box center [0, 0] width 0 height 0
click at [100, 69] on div "0" at bounding box center [104, 69] width 18 height 8
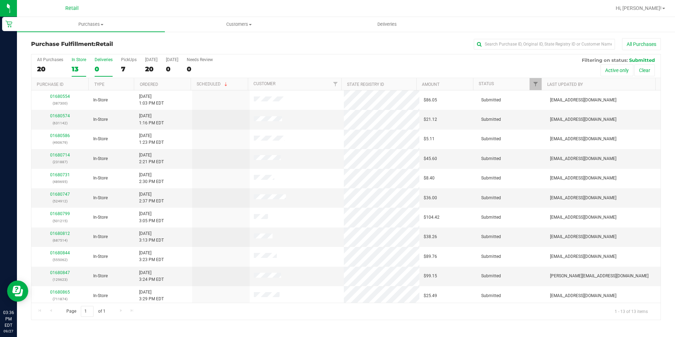
click at [0, 0] on input "Deliveries 0" at bounding box center [0, 0] width 0 height 0
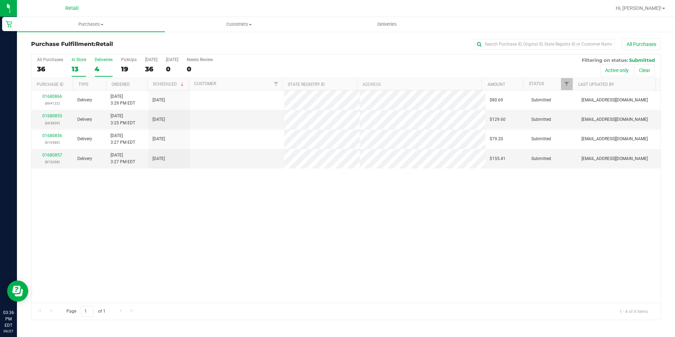
click at [80, 66] on div "13" at bounding box center [79, 69] width 14 height 8
click at [0, 0] on input "In Store 13" at bounding box center [0, 0] width 0 height 0
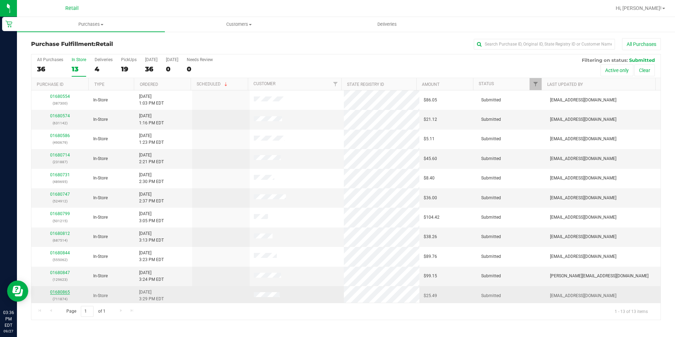
click at [57, 293] on link "01680865" at bounding box center [60, 292] width 20 height 5
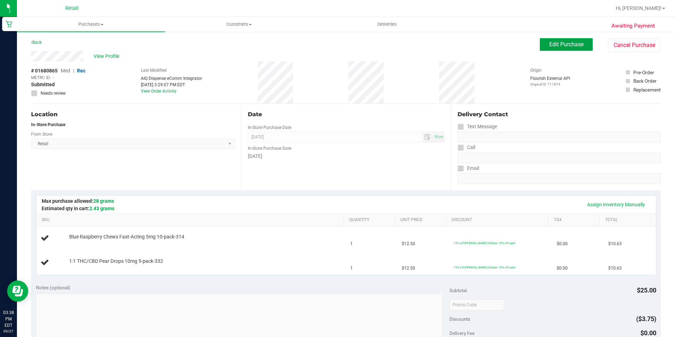
click at [562, 42] on span "Edit Purchase" at bounding box center [567, 44] width 34 height 7
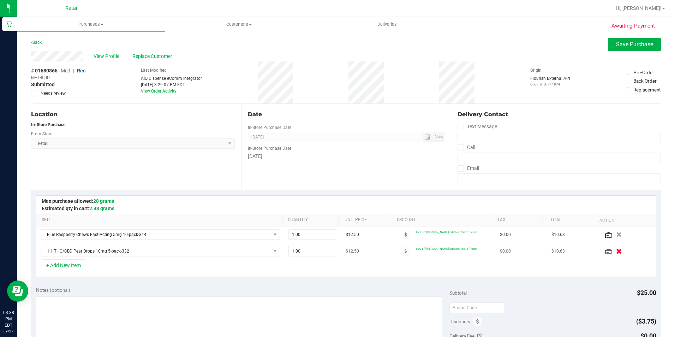
click at [616, 252] on icon "button" at bounding box center [619, 251] width 6 height 5
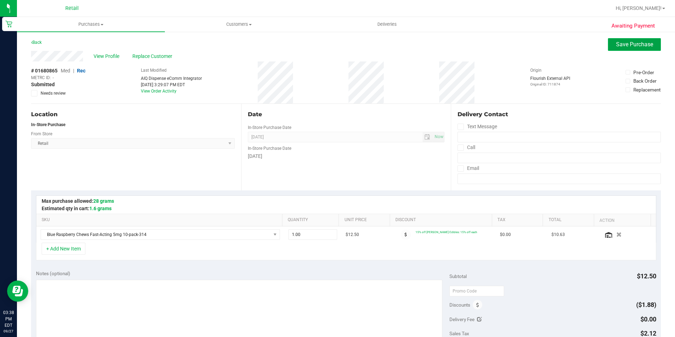
click at [625, 47] on span "Save Purchase" at bounding box center [634, 44] width 37 height 7
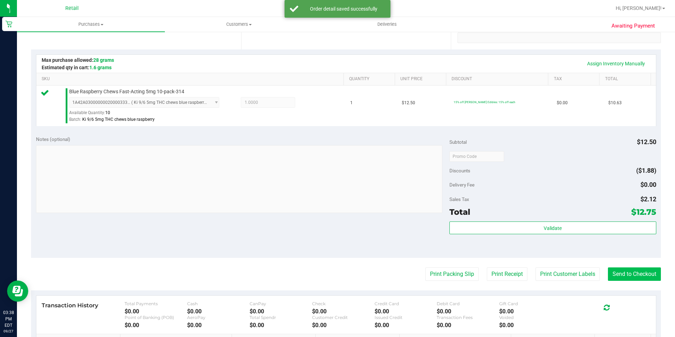
scroll to position [141, 0]
click at [642, 271] on button "Send to Checkout" at bounding box center [634, 273] width 53 height 13
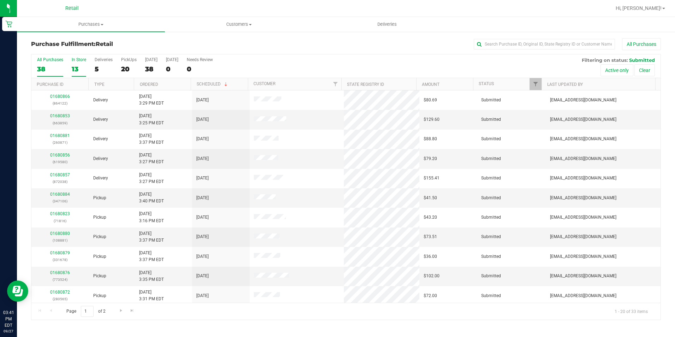
click at [81, 66] on div "13" at bounding box center [79, 69] width 14 height 8
click at [0, 0] on input "In Store 13" at bounding box center [0, 0] width 0 height 0
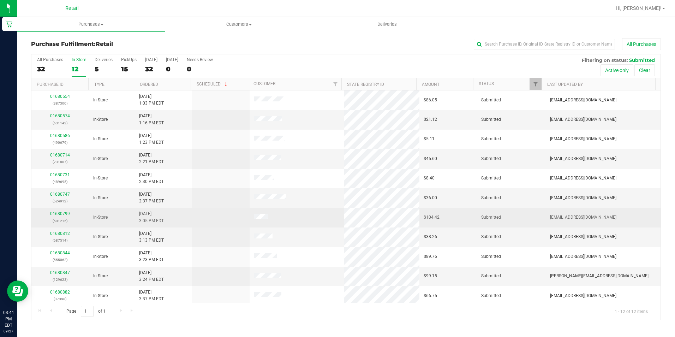
scroll to position [22, 0]
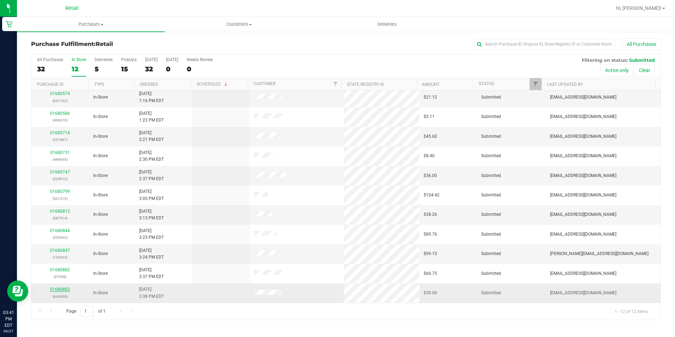
click at [53, 287] on link "01680883" at bounding box center [60, 289] width 20 height 5
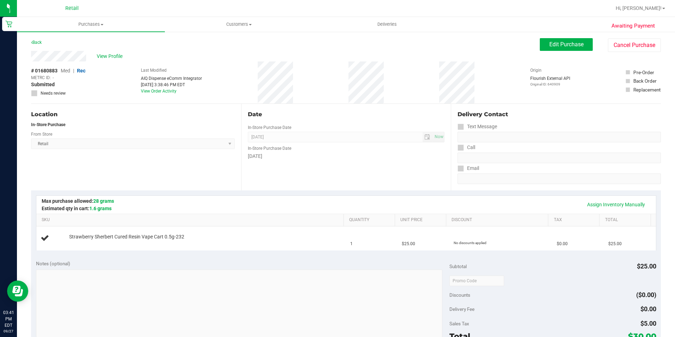
click at [293, 82] on div "# 01680883 Med | Rec METRC ID: - Submitted Needs review Last Modified AIQ Dispe…" at bounding box center [346, 82] width 630 height 42
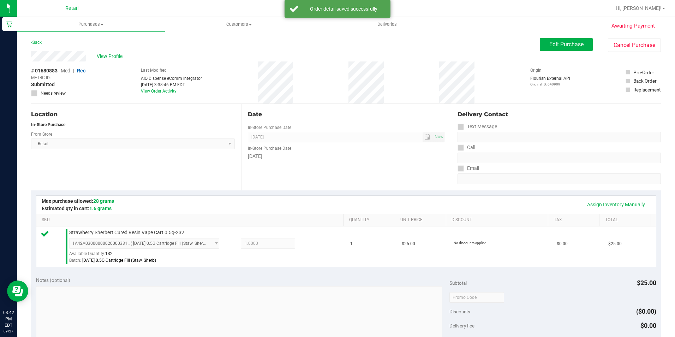
scroll to position [141, 0]
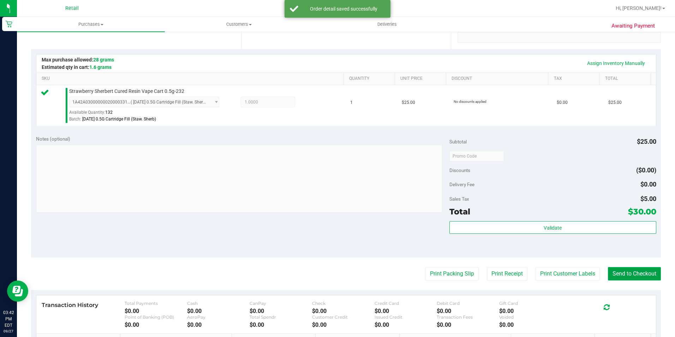
click at [644, 278] on button "Send to Checkout" at bounding box center [634, 273] width 53 height 13
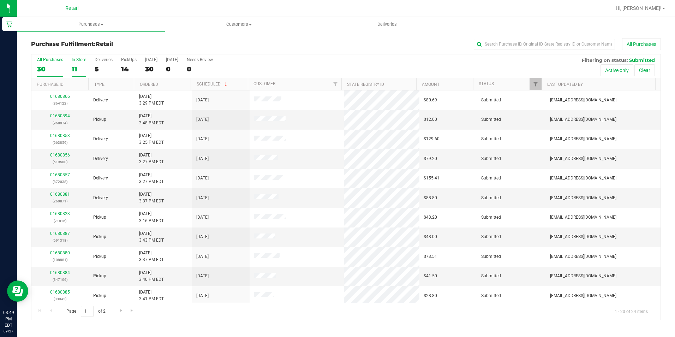
click at [77, 66] on div "11" at bounding box center [79, 69] width 14 height 8
click at [0, 0] on input "In Store 11" at bounding box center [0, 0] width 0 height 0
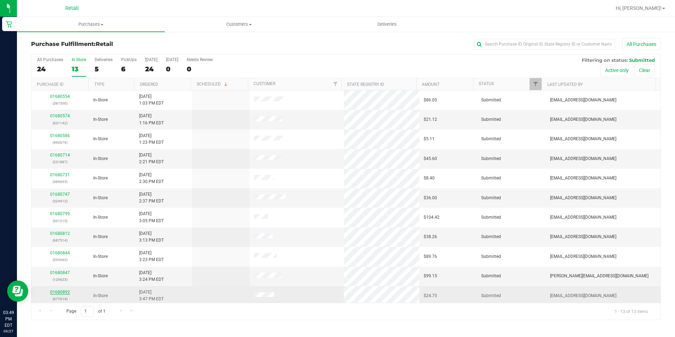
click at [62, 291] on link "01680892" at bounding box center [60, 292] width 20 height 5
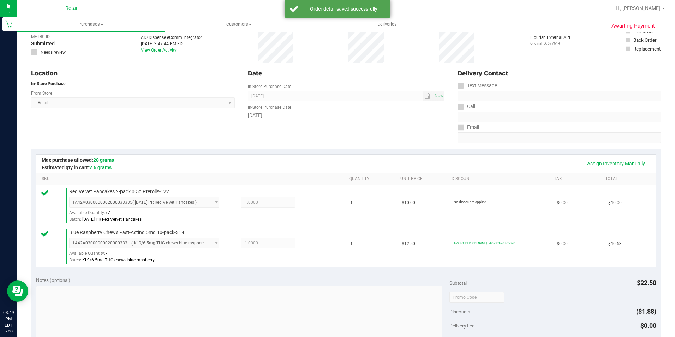
scroll to position [141, 0]
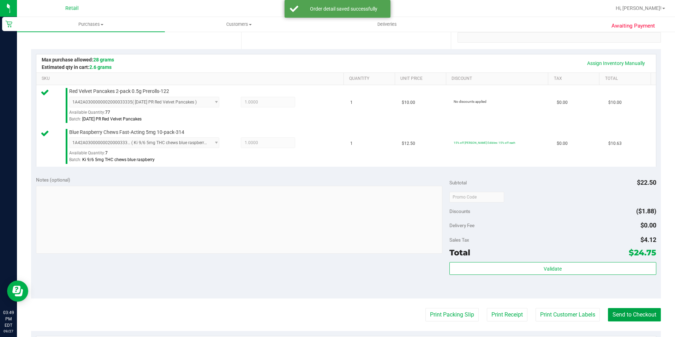
click at [639, 318] on button "Send to Checkout" at bounding box center [634, 314] width 53 height 13
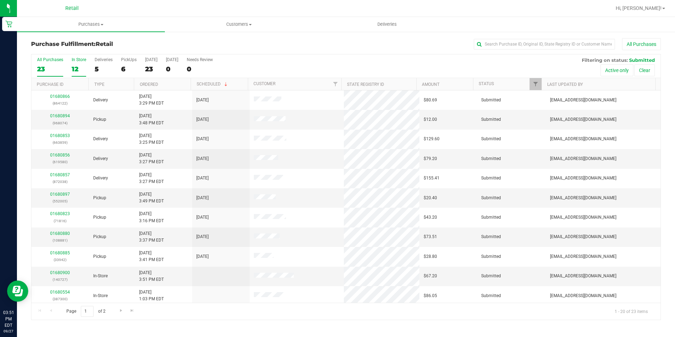
click at [82, 66] on div "12" at bounding box center [79, 69] width 14 height 8
click at [0, 0] on input "In Store 12" at bounding box center [0, 0] width 0 height 0
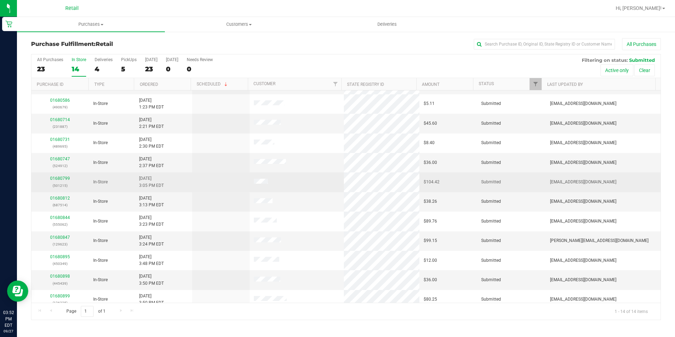
scroll to position [61, 0]
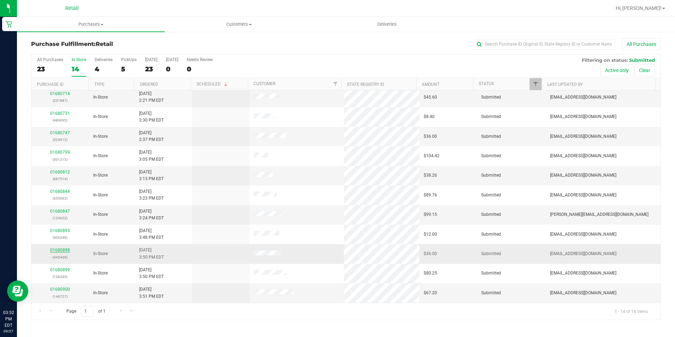
click at [65, 251] on link "01680898" at bounding box center [60, 250] width 20 height 5
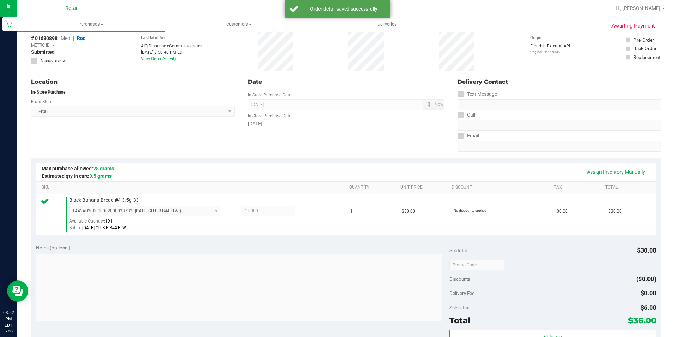
scroll to position [141, 0]
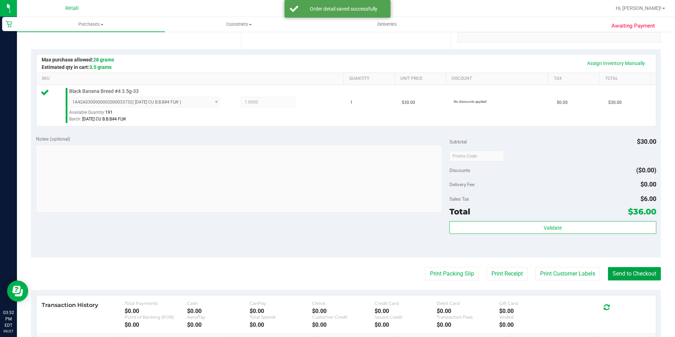
click at [635, 277] on button "Send to Checkout" at bounding box center [634, 273] width 53 height 13
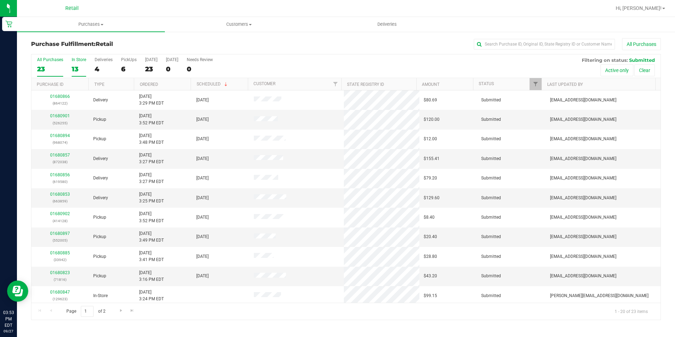
click at [82, 70] on div "13" at bounding box center [79, 69] width 14 height 8
click at [0, 0] on input "In Store 13" at bounding box center [0, 0] width 0 height 0
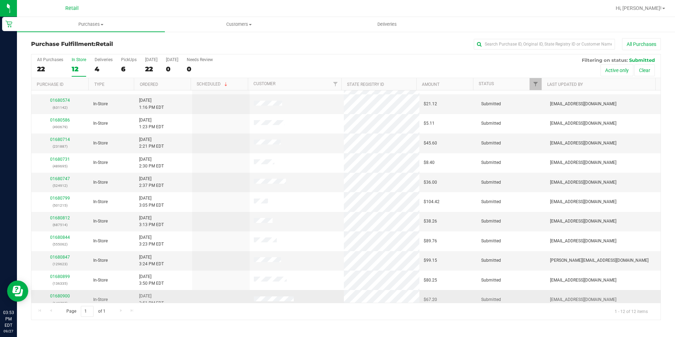
scroll to position [22, 0]
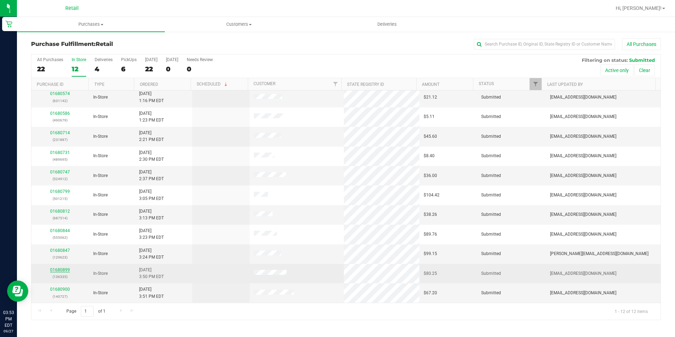
click at [61, 268] on link "01680899" at bounding box center [60, 269] width 20 height 5
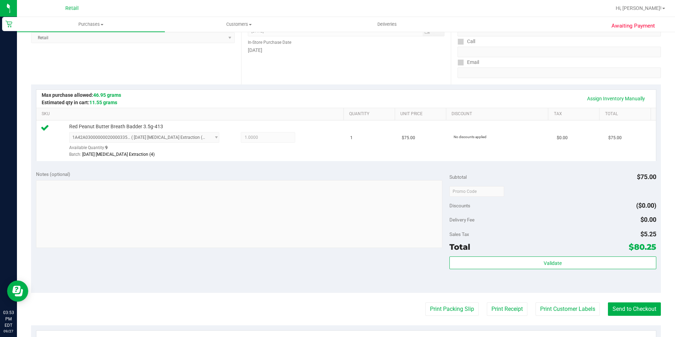
scroll to position [212, 0]
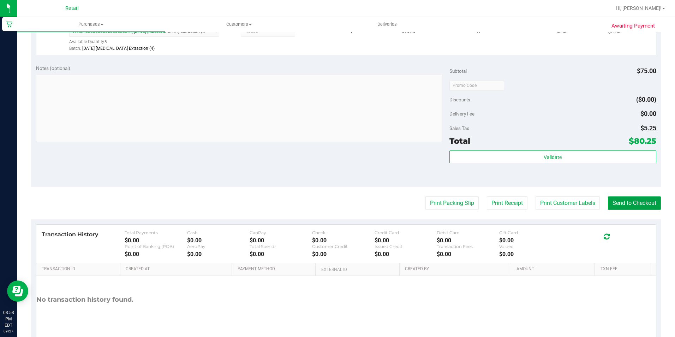
click at [647, 197] on button "Send to Checkout" at bounding box center [634, 202] width 53 height 13
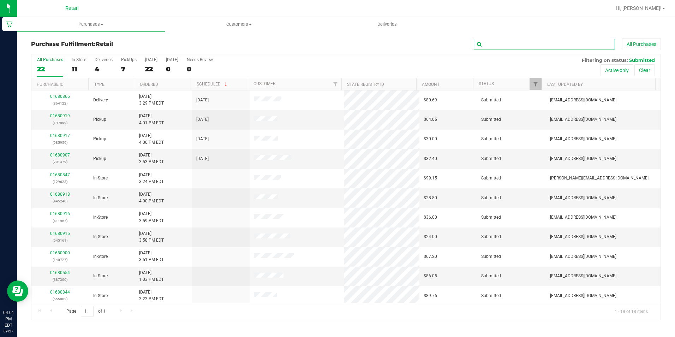
click at [517, 48] on input "text" at bounding box center [544, 44] width 141 height 11
type input "[PERSON_NAME]"
